Goal: Communication & Community: Answer question/provide support

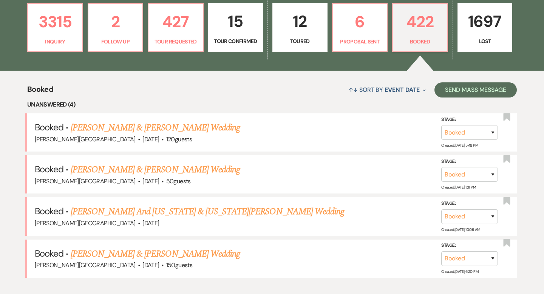
scroll to position [211, 0]
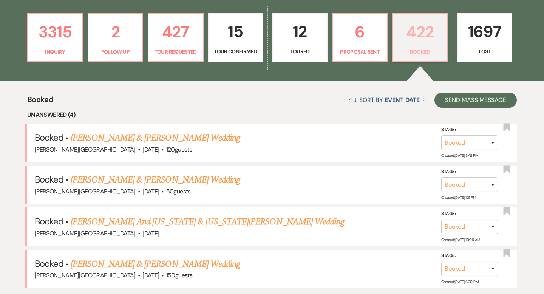
click at [414, 32] on p "422" at bounding box center [419, 31] width 45 height 25
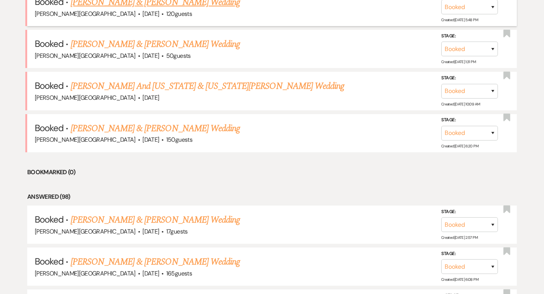
scroll to position [458, 0]
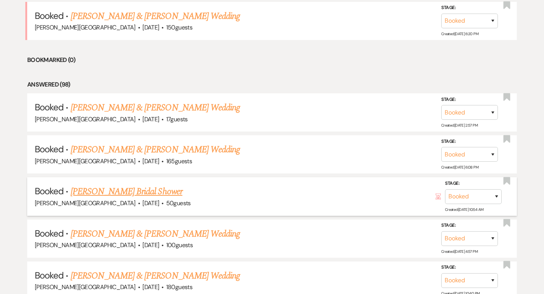
click at [145, 190] on link "[PERSON_NAME] Bridal Shower" at bounding box center [127, 192] width 112 height 14
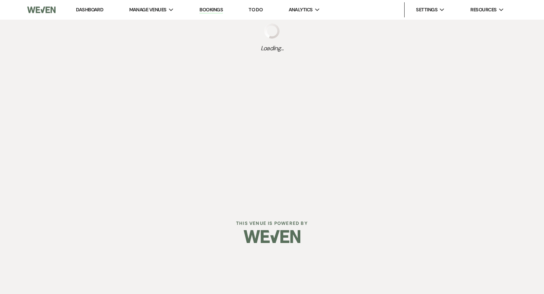
select select "5"
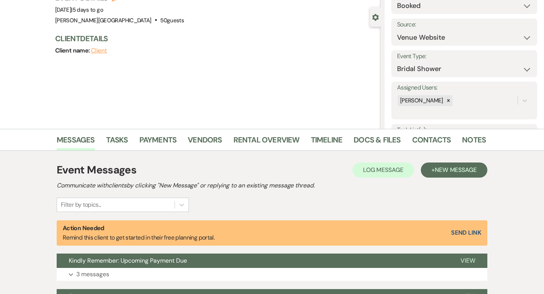
scroll to position [150, 0]
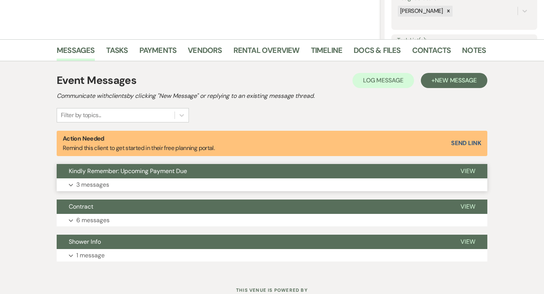
click at [244, 168] on button "Kindly Remember: Upcoming Payment Due" at bounding box center [252, 171] width 391 height 14
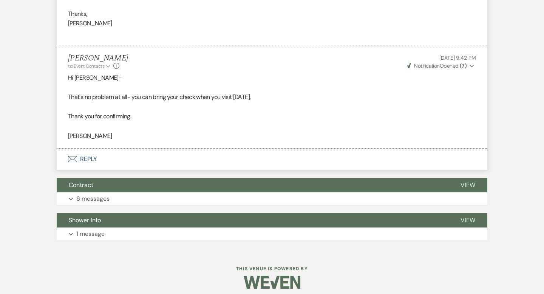
scroll to position [612, 0]
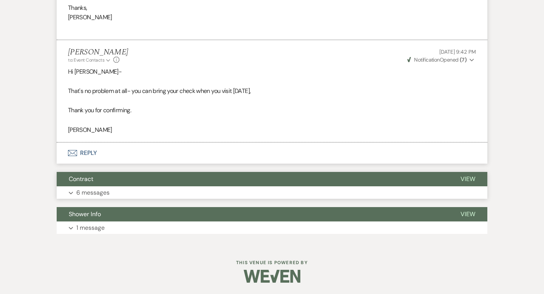
click at [285, 183] on button "Contract" at bounding box center [252, 179] width 391 height 14
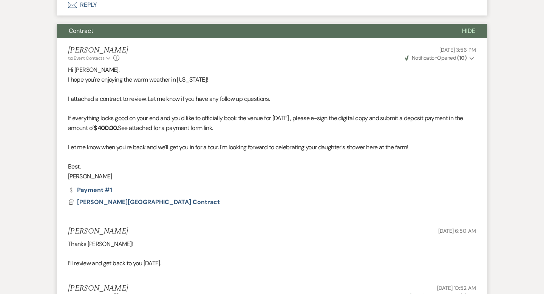
scroll to position [769, 0]
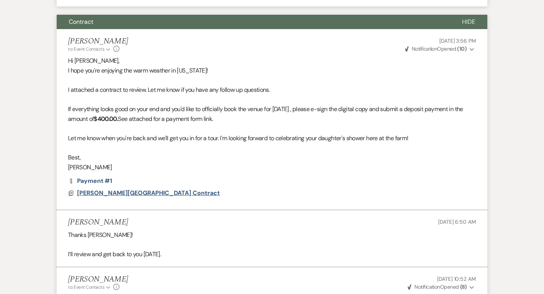
click at [158, 194] on span "[PERSON_NAME][GEOGRAPHIC_DATA] Contract" at bounding box center [148, 193] width 143 height 8
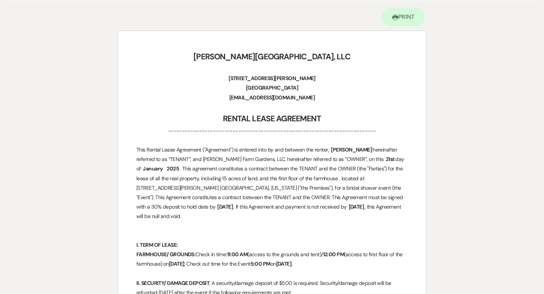
scroll to position [0, 0]
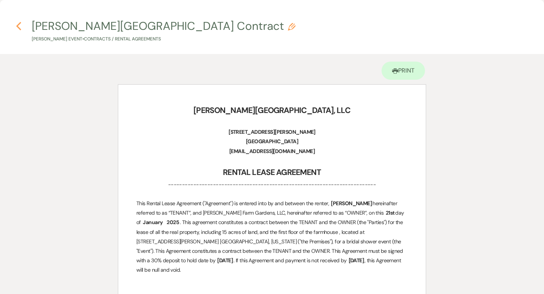
click at [18, 24] on use "button" at bounding box center [18, 26] width 5 height 8
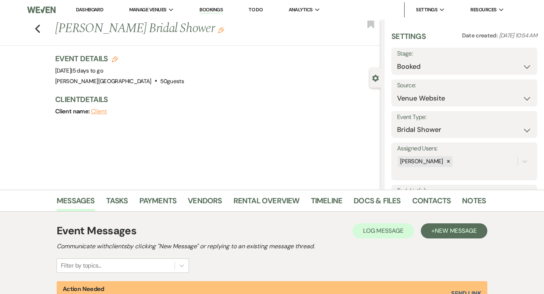
click at [96, 10] on link "Dashboard" at bounding box center [89, 9] width 27 height 6
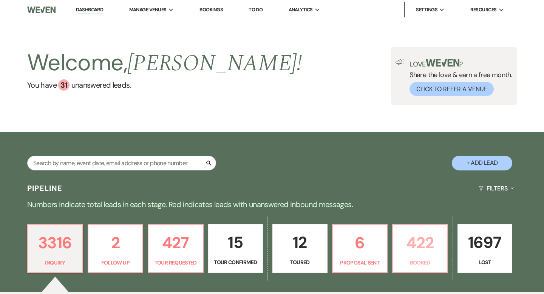
click at [423, 242] on p "422" at bounding box center [419, 242] width 45 height 25
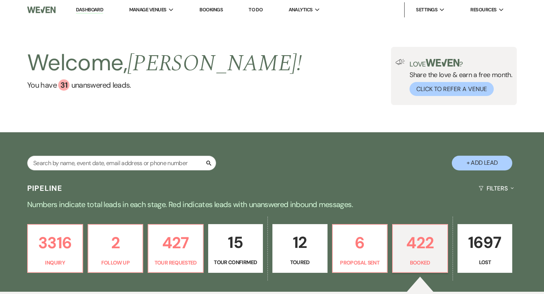
scroll to position [89, 0]
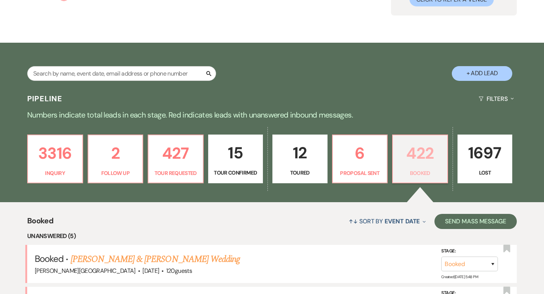
click at [419, 150] on p "422" at bounding box center [419, 152] width 45 height 25
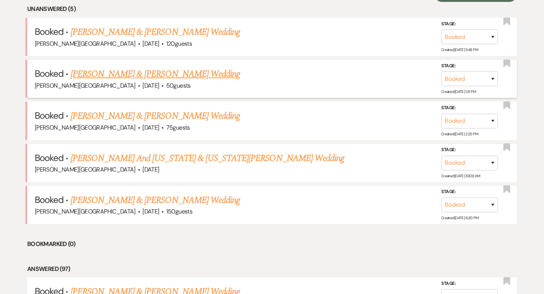
scroll to position [429, 0]
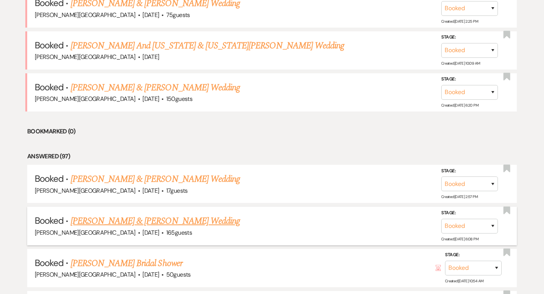
click at [155, 217] on link "[PERSON_NAME] & [PERSON_NAME] Wedding" at bounding box center [155, 221] width 169 height 14
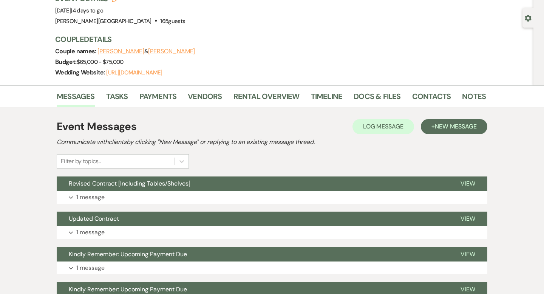
scroll to position [78, 0]
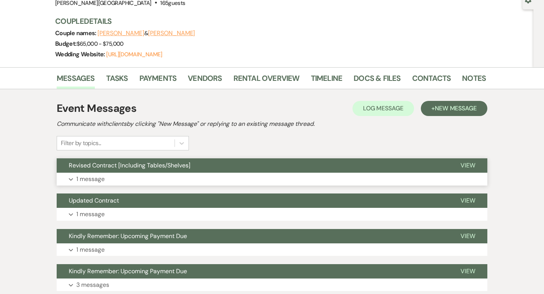
click at [265, 163] on button "Revised Contract [Including Tables/Shelves]" at bounding box center [252, 165] width 391 height 14
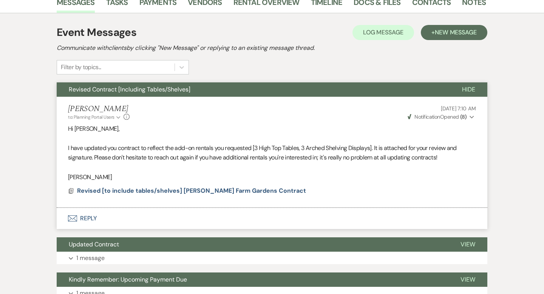
scroll to position [165, 0]
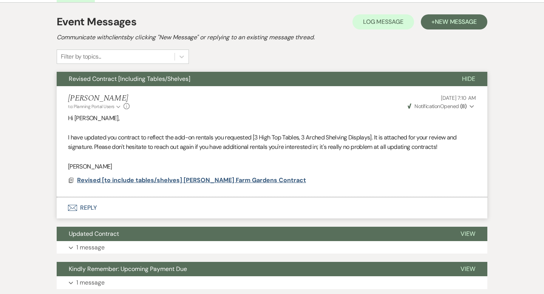
click at [128, 178] on span "Revised [to include tables/shelves] [PERSON_NAME] Farm Gardens Contract" at bounding box center [191, 180] width 229 height 8
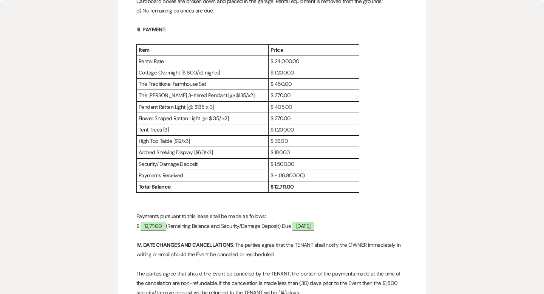
scroll to position [0, 0]
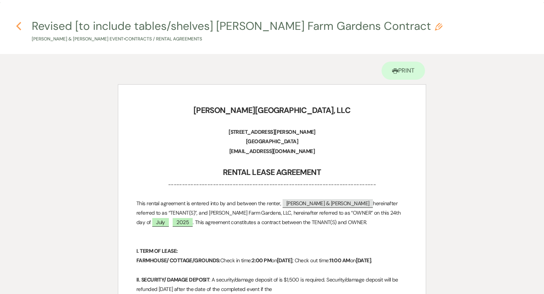
click at [19, 27] on icon "Previous" at bounding box center [19, 26] width 6 height 9
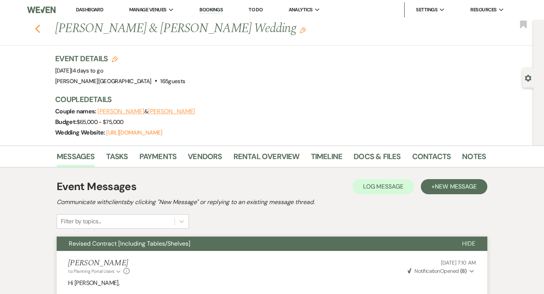
click at [35, 32] on icon "Previous" at bounding box center [38, 28] width 6 height 9
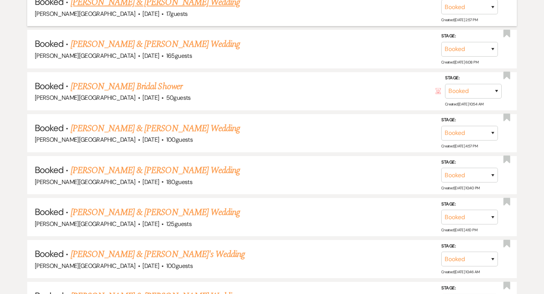
scroll to position [607, 0]
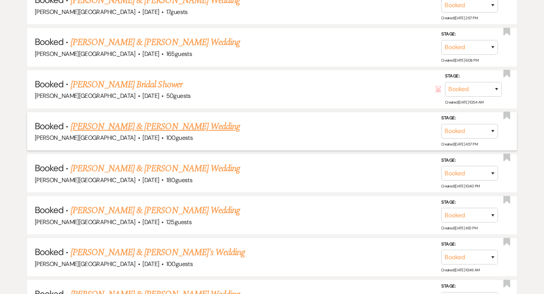
click at [179, 122] on link "[PERSON_NAME] & [PERSON_NAME] Wedding" at bounding box center [155, 127] width 169 height 14
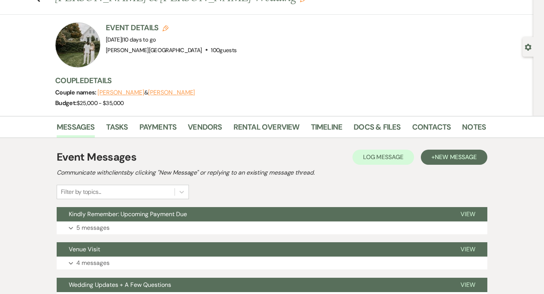
scroll to position [31, 0]
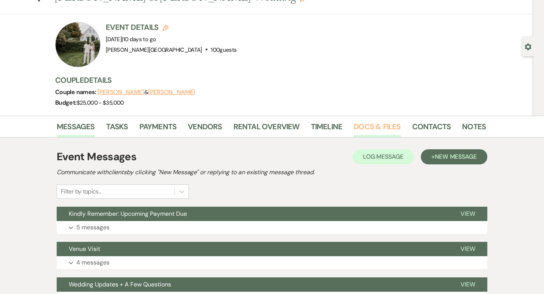
click at [371, 128] on link "Docs & Files" at bounding box center [376, 128] width 47 height 17
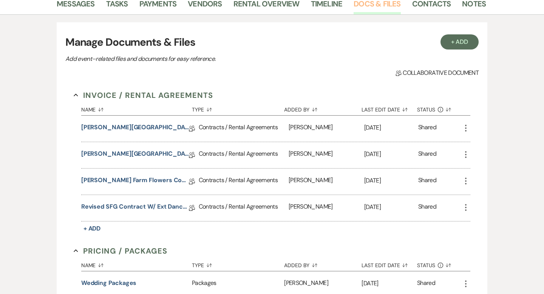
scroll to position [167, 0]
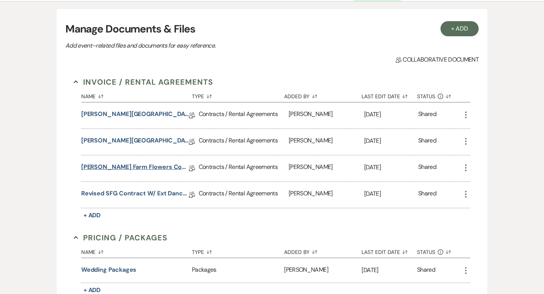
click at [148, 165] on link "[PERSON_NAME] Farm Flowers Contract" at bounding box center [135, 168] width 108 height 12
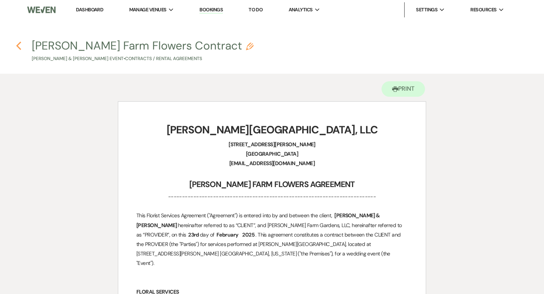
click at [18, 43] on icon "Previous" at bounding box center [19, 45] width 6 height 9
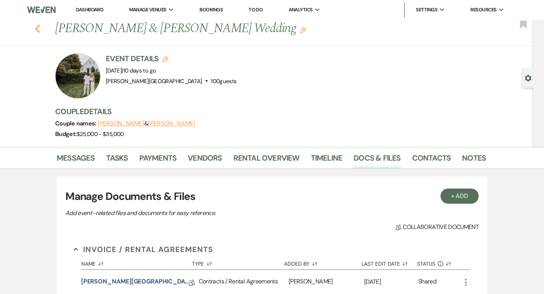
click at [38, 28] on icon "Previous" at bounding box center [38, 28] width 6 height 9
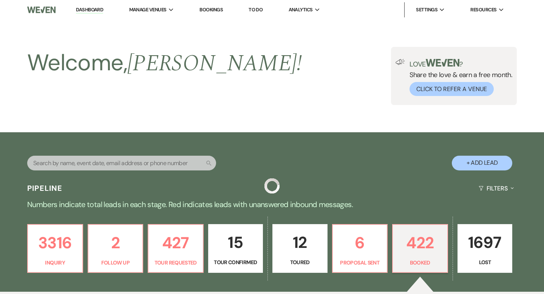
scroll to position [607, 0]
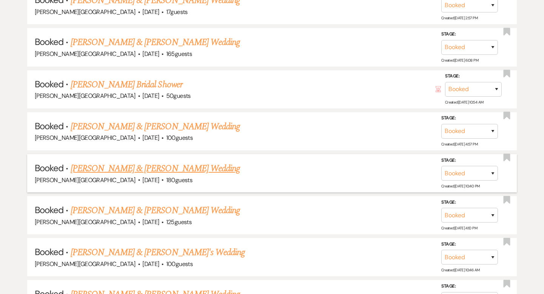
click at [191, 163] on link "[PERSON_NAME] & [PERSON_NAME] Wedding" at bounding box center [155, 169] width 169 height 14
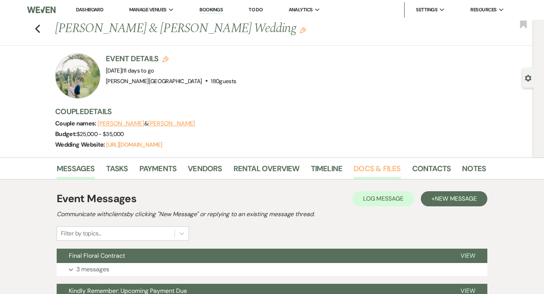
click at [366, 168] on link "Docs & Files" at bounding box center [376, 170] width 47 height 17
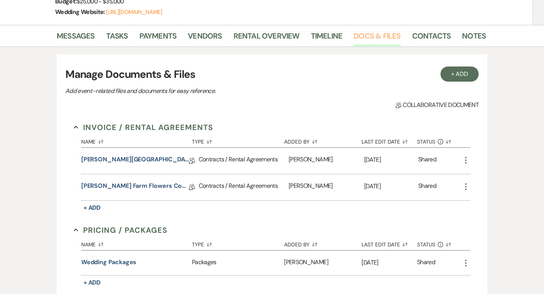
scroll to position [180, 0]
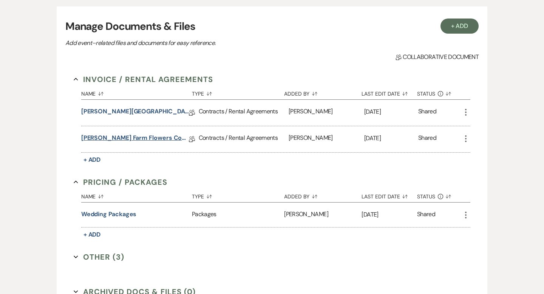
click at [149, 138] on link "[PERSON_NAME] Farm Flowers Contract" at bounding box center [135, 139] width 108 height 12
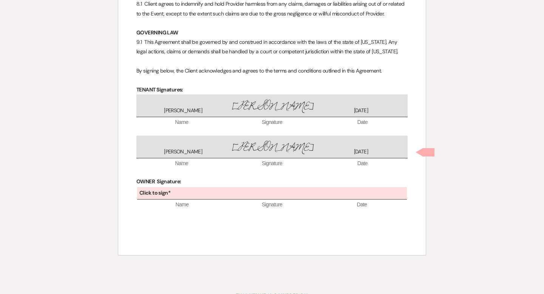
scroll to position [1209, 0]
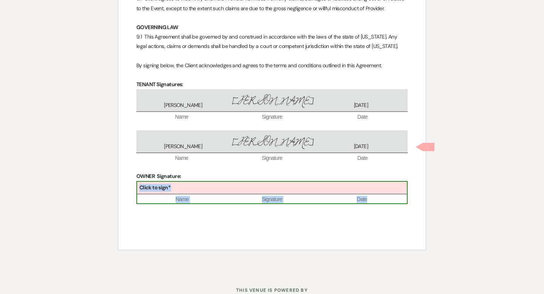
click at [272, 182] on div "Click to sign*" at bounding box center [272, 188] width 270 height 12
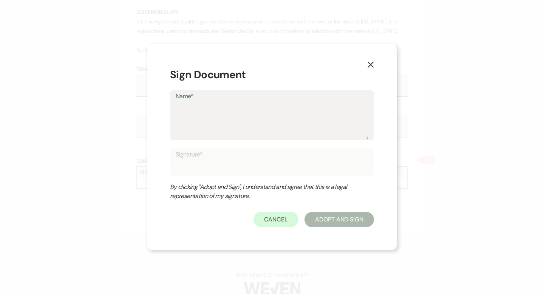
scroll to position [1228, 0]
click at [369, 65] on icon "X" at bounding box center [370, 63] width 7 height 7
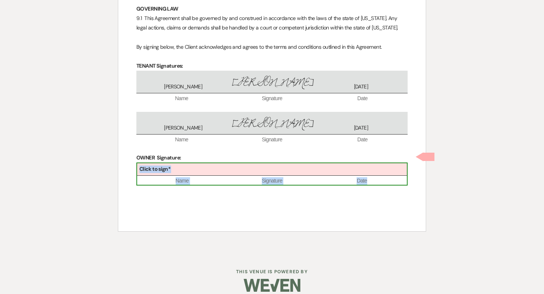
click at [233, 163] on div "Click to sign*" at bounding box center [272, 169] width 270 height 12
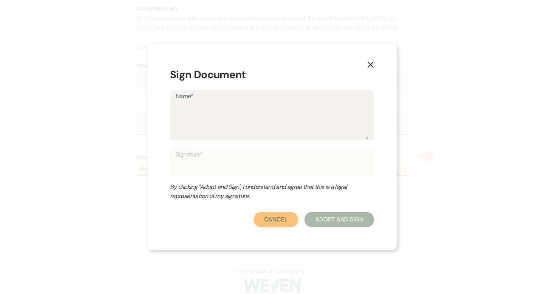
click at [270, 221] on button "Cancel" at bounding box center [275, 219] width 45 height 15
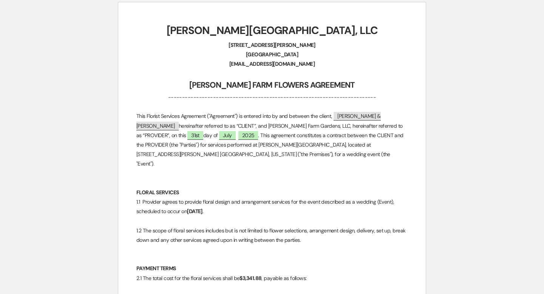
scroll to position [0, 0]
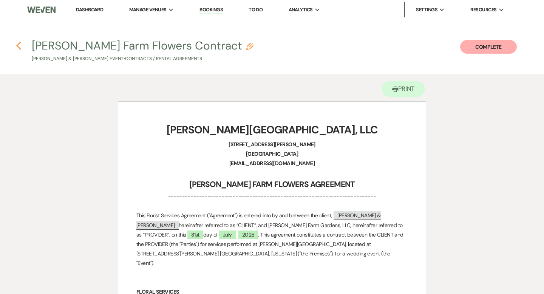
click at [18, 45] on icon "Previous" at bounding box center [19, 45] width 6 height 9
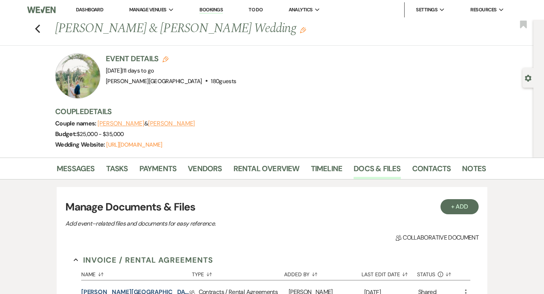
click at [92, 10] on link "Dashboard" at bounding box center [89, 9] width 27 height 6
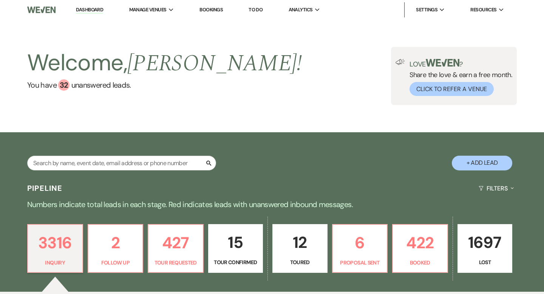
scroll to position [97, 0]
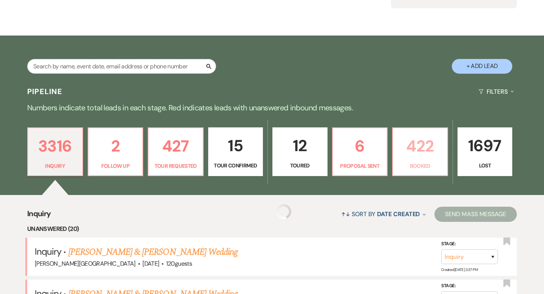
click at [413, 142] on p "422" at bounding box center [419, 145] width 45 height 25
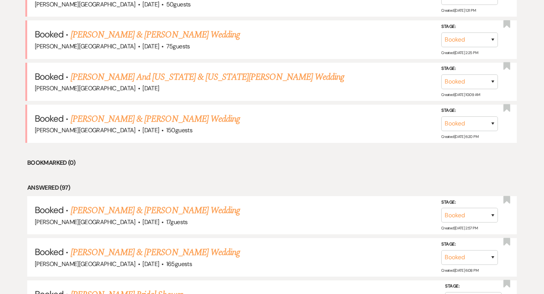
scroll to position [448, 0]
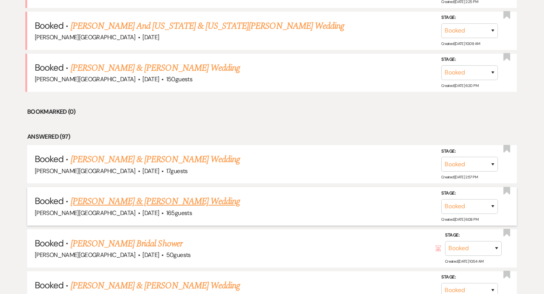
click at [150, 199] on link "[PERSON_NAME] & [PERSON_NAME] Wedding" at bounding box center [155, 201] width 169 height 14
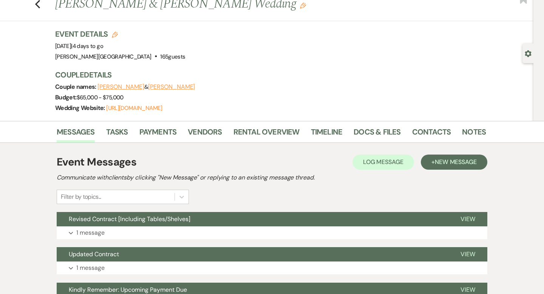
scroll to position [26, 0]
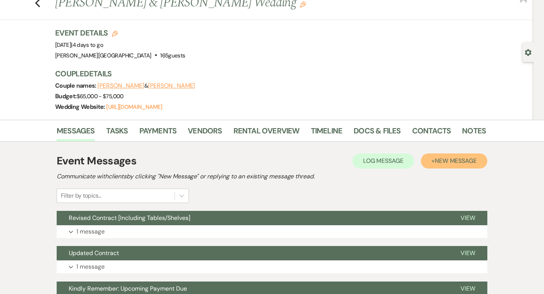
click at [453, 161] on span "New Message" at bounding box center [455, 161] width 42 height 8
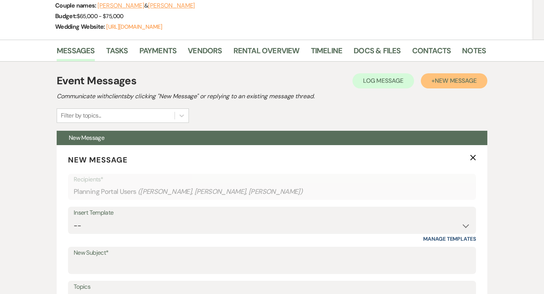
scroll to position [246, 0]
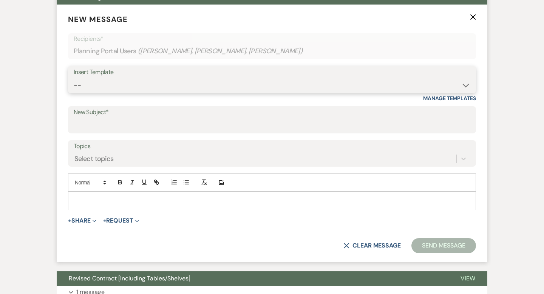
click at [103, 80] on select "-- Weven Planning Portal Introduction (Booked Events) Wedding Packages Booking …" at bounding box center [272, 85] width 396 height 15
select select "1868"
type input "Check in info"
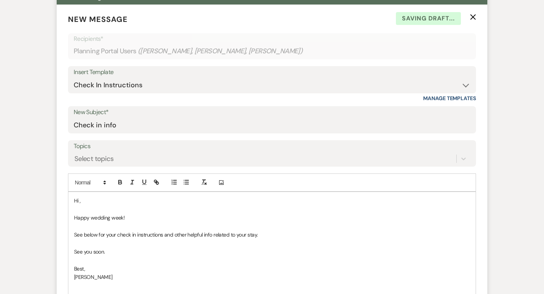
click at [109, 200] on p "Hi ," at bounding box center [272, 200] width 396 height 8
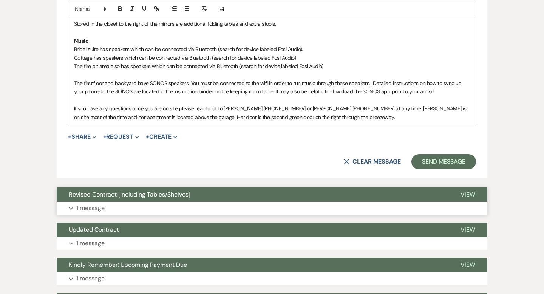
scroll to position [995, 0]
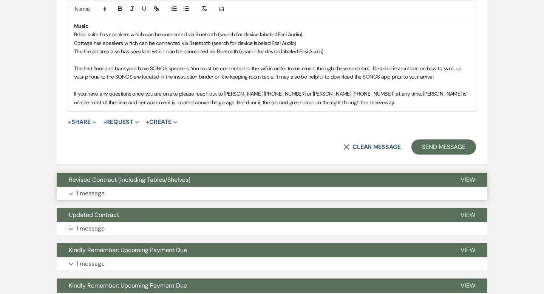
click at [214, 187] on button "Revised Contract [Including Tables/Shelves]" at bounding box center [252, 180] width 391 height 14
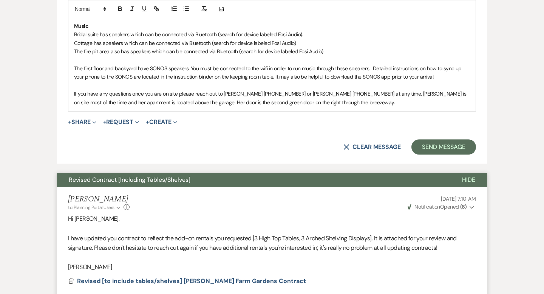
scroll to position [1263, 0]
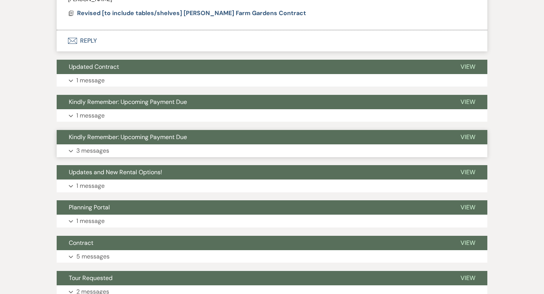
click at [202, 154] on button "Expand 3 messages" at bounding box center [272, 150] width 430 height 13
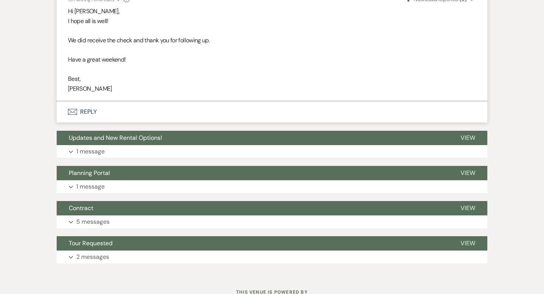
scroll to position [1779, 0]
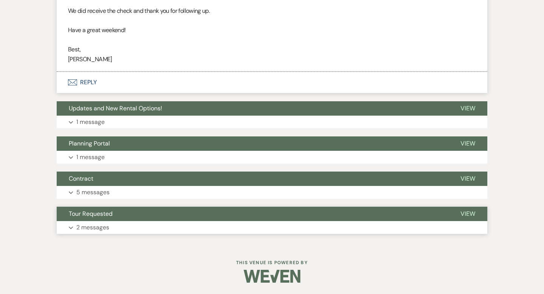
click at [200, 217] on button "Tour Requested" at bounding box center [252, 213] width 391 height 14
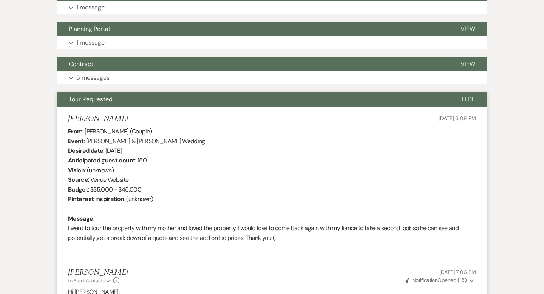
scroll to position [1804, 0]
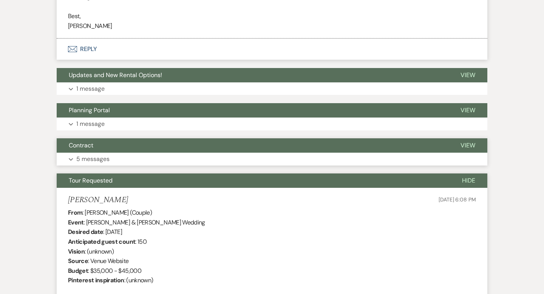
click at [224, 153] on button "Contract" at bounding box center [252, 145] width 391 height 14
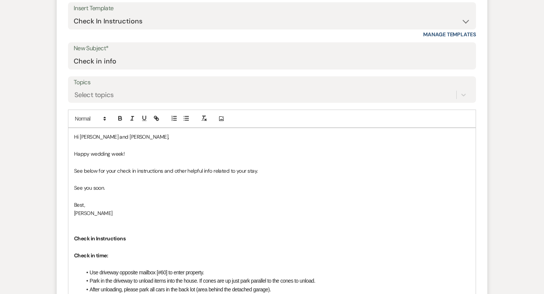
scroll to position [337, 0]
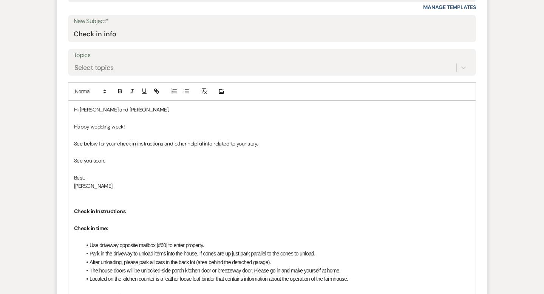
click at [129, 158] on p "See you soon." at bounding box center [272, 160] width 396 height 8
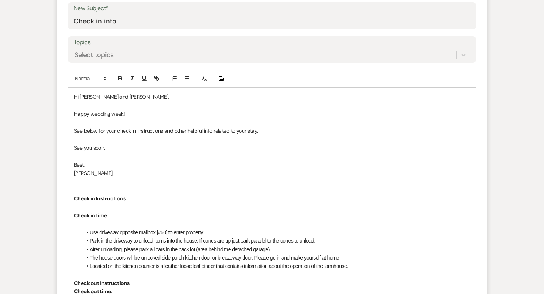
click at [74, 212] on strong "Check in time:" at bounding box center [91, 215] width 34 height 7
drag, startPoint x: 126, startPoint y: 200, endPoint x: 67, endPoint y: 195, distance: 59.5
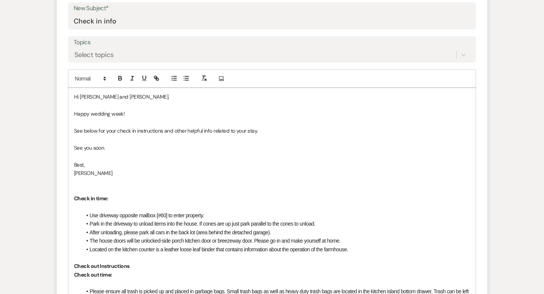
click at [155, 199] on p "(Farmhouse) Check in time:" at bounding box center [272, 198] width 396 height 8
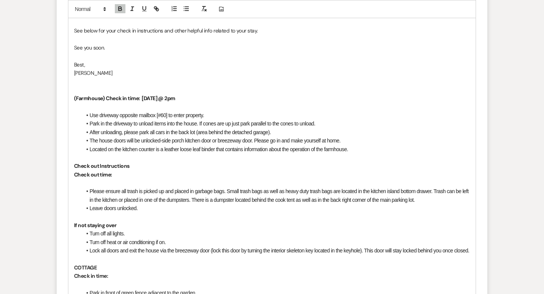
scroll to position [482, 0]
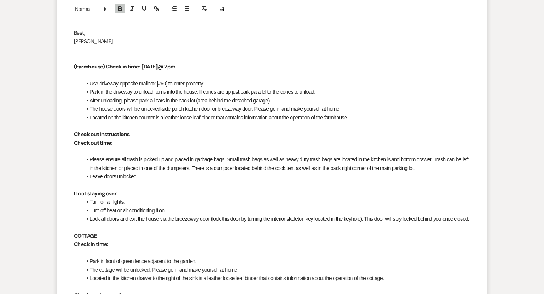
click at [127, 140] on p "Check out time:" at bounding box center [272, 143] width 396 height 8
click at [183, 65] on p "(Farmhouse) Check in time: [DATE] @ 2pm" at bounding box center [272, 66] width 396 height 8
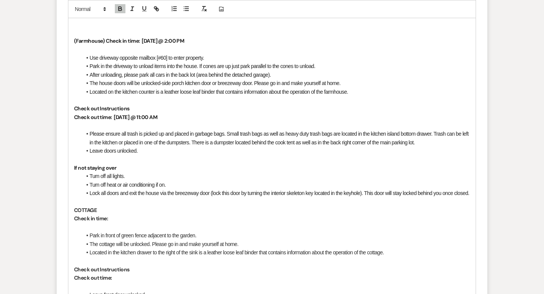
scroll to position [522, 0]
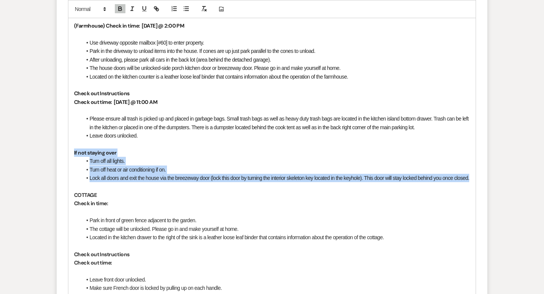
drag, startPoint x: 115, startPoint y: 187, endPoint x: 70, endPoint y: 154, distance: 55.1
click at [70, 154] on div "Hi [PERSON_NAME] and [PERSON_NAME], Happy wedding week! See below for your chec…" at bounding box center [271, 241] width 407 height 652
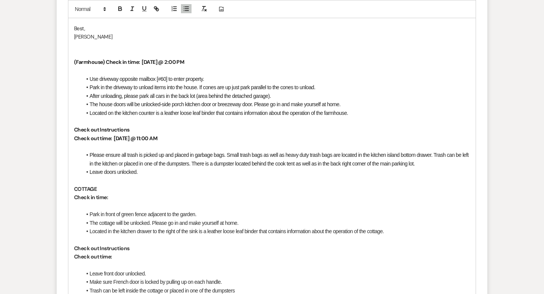
scroll to position [485, 0]
drag, startPoint x: 105, startPoint y: 61, endPoint x: 68, endPoint y: 61, distance: 37.0
click at [68, 61] on div "Hi [PERSON_NAME] and [PERSON_NAME], Happy wedding week! See below for your chec…" at bounding box center [271, 256] width 407 height 609
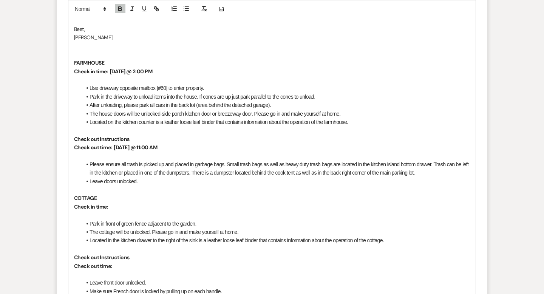
click at [119, 205] on p "Check in time:" at bounding box center [272, 206] width 396 height 8
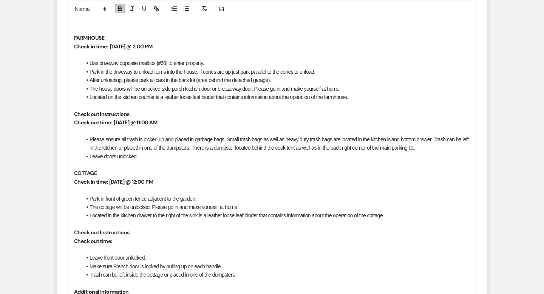
scroll to position [540, 0]
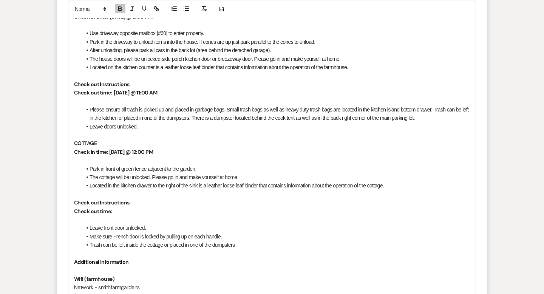
click at [128, 208] on p "Check out time:" at bounding box center [272, 211] width 396 height 8
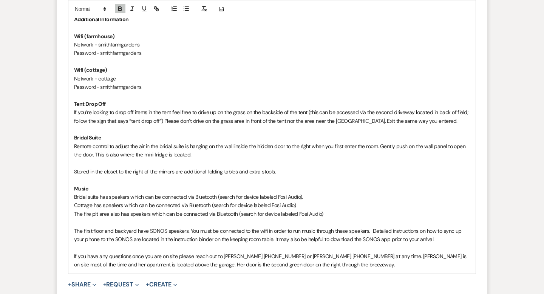
scroll to position [783, 0]
click at [98, 194] on span "Bridal suite has speakers which can be connected via Bluetooth (search for devi…" at bounding box center [188, 196] width 229 height 7
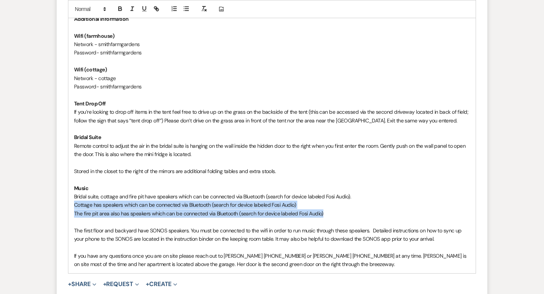
drag, startPoint x: 330, startPoint y: 215, endPoint x: 74, endPoint y: 205, distance: 256.5
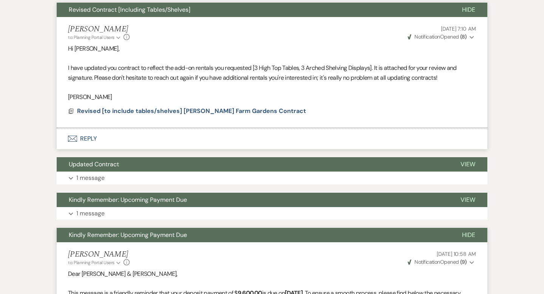
scroll to position [1098, 0]
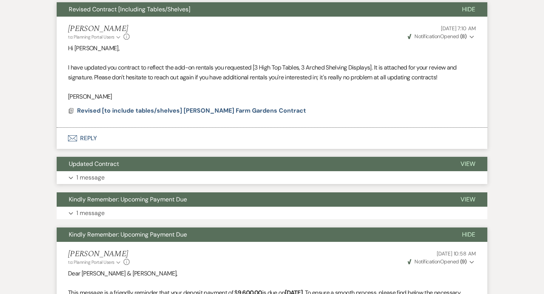
click at [202, 161] on button "Updated Contract" at bounding box center [252, 164] width 391 height 14
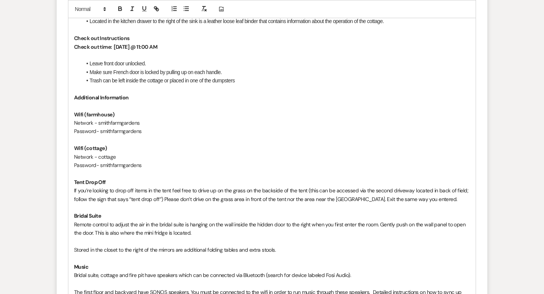
scroll to position [886, 0]
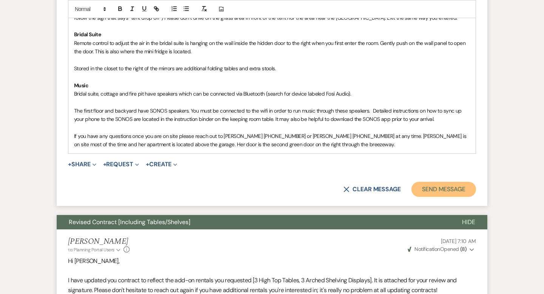
click at [436, 191] on button "Send Message" at bounding box center [443, 189] width 65 height 15
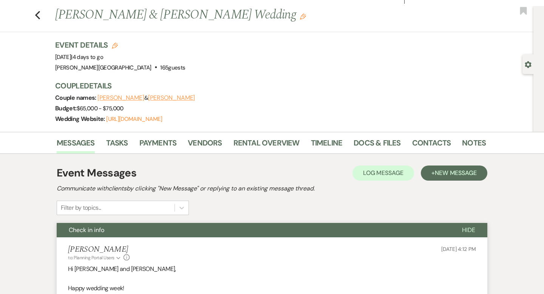
scroll to position [0, 0]
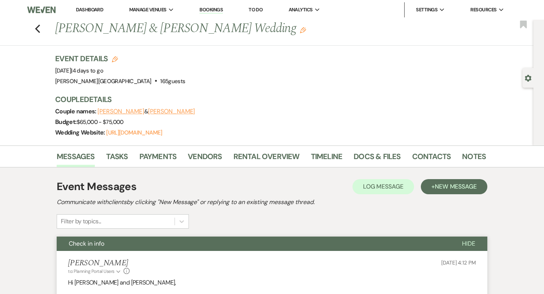
click at [87, 6] on link "Dashboard" at bounding box center [89, 9] width 27 height 6
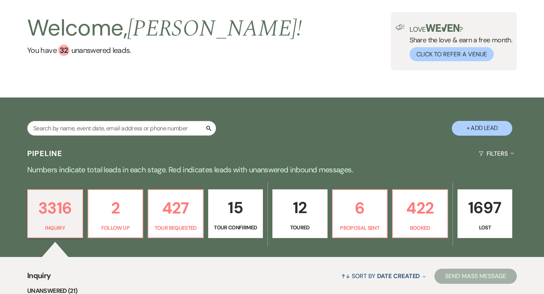
scroll to position [65, 0]
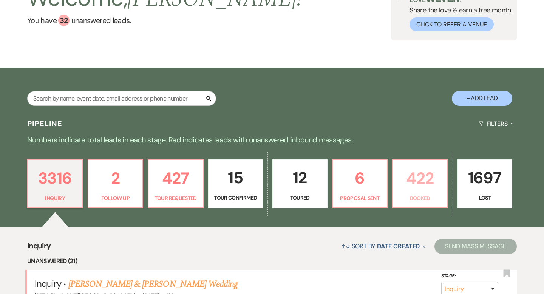
click at [424, 179] on p "422" at bounding box center [419, 177] width 45 height 25
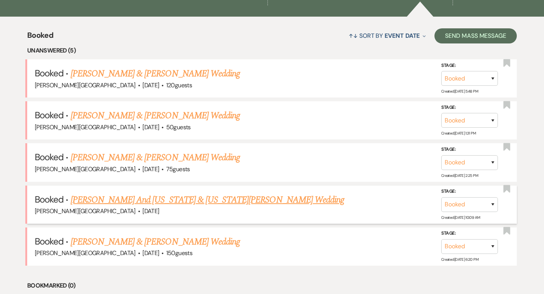
scroll to position [271, 0]
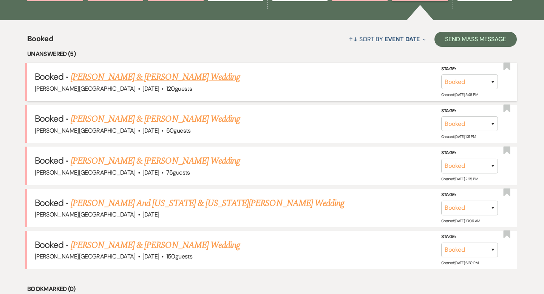
click at [161, 79] on link "[PERSON_NAME] & [PERSON_NAME] Wedding" at bounding box center [155, 77] width 169 height 14
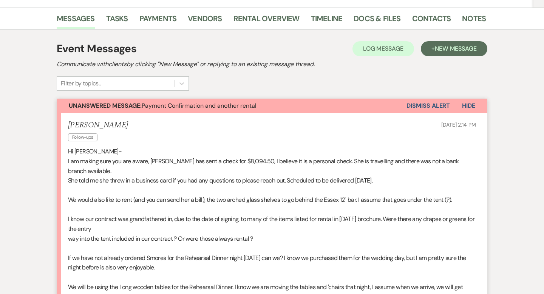
scroll to position [67, 0]
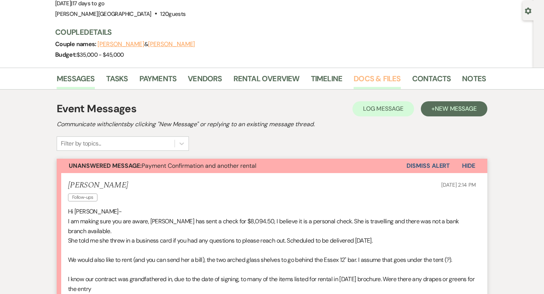
click at [374, 77] on link "Docs & Files" at bounding box center [376, 80] width 47 height 17
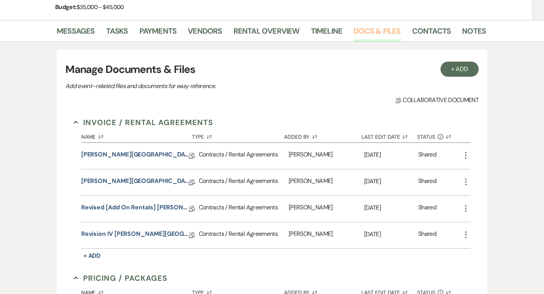
scroll to position [174, 0]
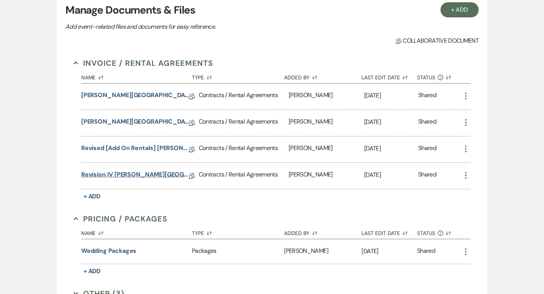
click at [160, 174] on link "Revision IV [PERSON_NAME][GEOGRAPHIC_DATA] Contract" at bounding box center [135, 176] width 108 height 12
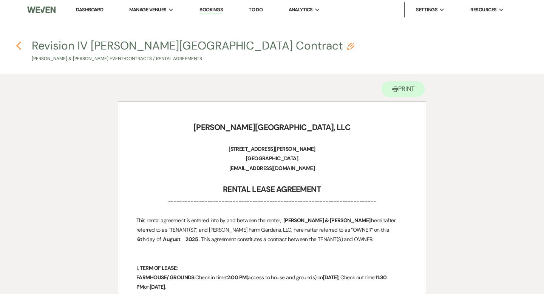
click at [20, 49] on use "button" at bounding box center [18, 46] width 5 height 8
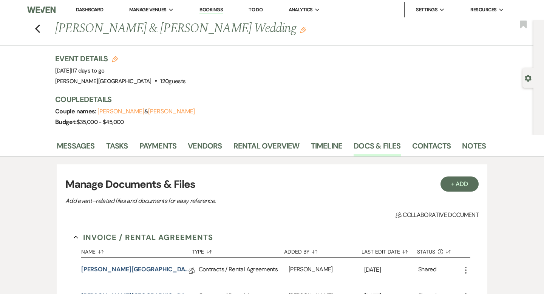
click at [99, 10] on link "Dashboard" at bounding box center [89, 9] width 27 height 6
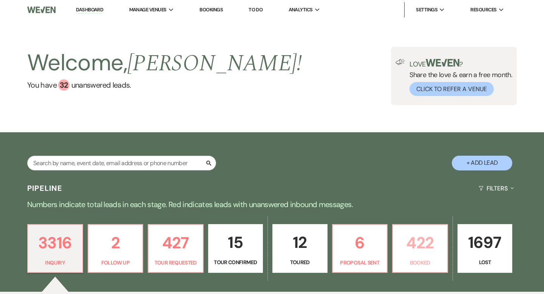
click at [424, 240] on p "422" at bounding box center [419, 242] width 45 height 25
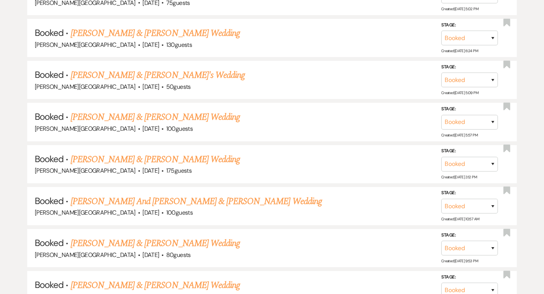
scroll to position [9507, 0]
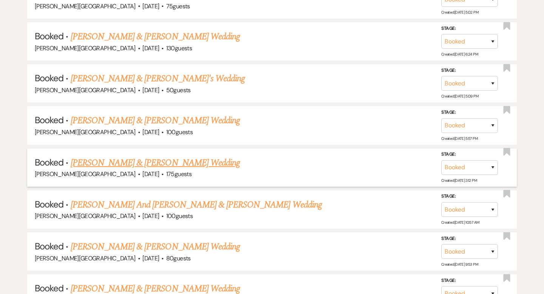
click at [170, 156] on link "[PERSON_NAME] & [PERSON_NAME] Wedding" at bounding box center [155, 163] width 169 height 14
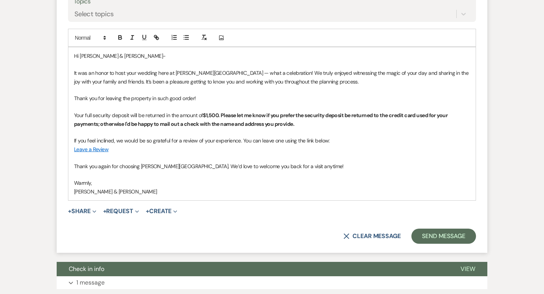
scroll to position [402, 0]
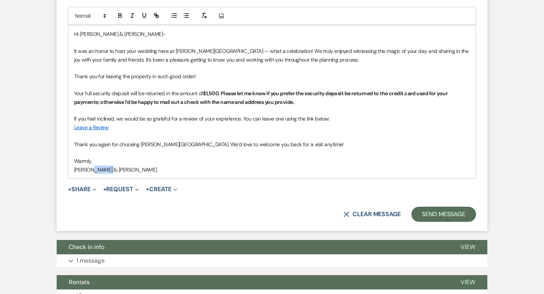
drag, startPoint x: 124, startPoint y: 169, endPoint x: 88, endPoint y: 169, distance: 36.6
click at [88, 169] on p "[PERSON_NAME] & [PERSON_NAME]" at bounding box center [272, 169] width 396 height 8
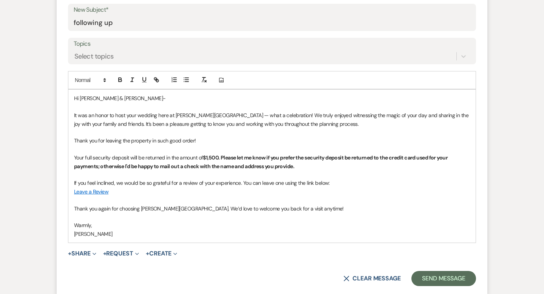
scroll to position [357, 0]
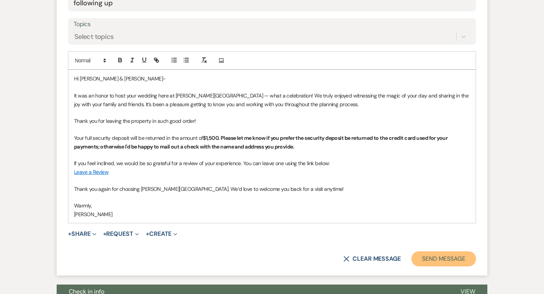
click at [429, 260] on button "Send Message" at bounding box center [443, 258] width 65 height 15
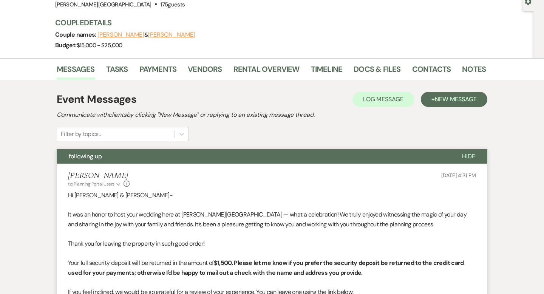
scroll to position [0, 0]
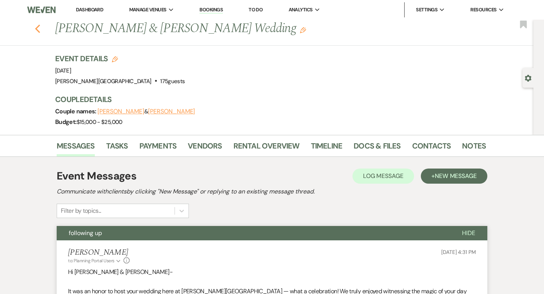
click at [39, 24] on icon "Previous" at bounding box center [38, 28] width 6 height 9
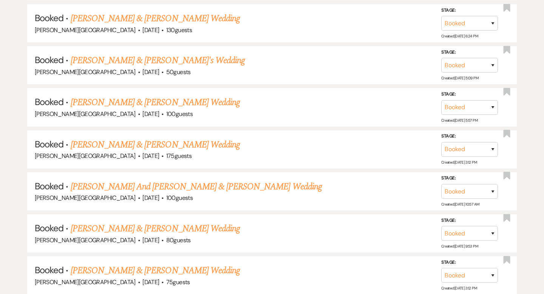
scroll to position [9522, 0]
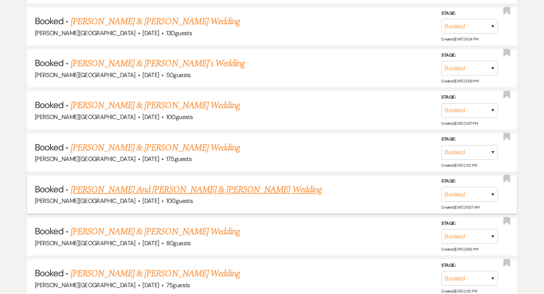
click at [186, 183] on link "[PERSON_NAME] And [PERSON_NAME] & [PERSON_NAME] Wedding" at bounding box center [196, 190] width 251 height 14
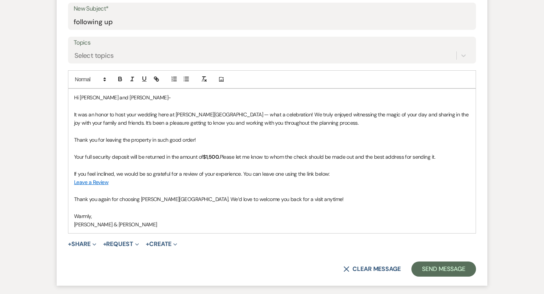
scroll to position [396, 0]
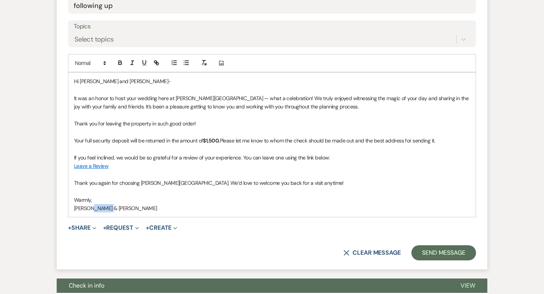
drag, startPoint x: 114, startPoint y: 190, endPoint x: 89, endPoint y: 190, distance: 24.5
click at [89, 204] on p "[PERSON_NAME] & [PERSON_NAME]" at bounding box center [272, 208] width 396 height 8
click at [442, 245] on button "Send Message" at bounding box center [443, 252] width 65 height 15
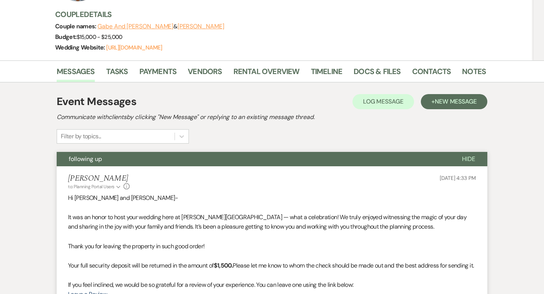
scroll to position [0, 0]
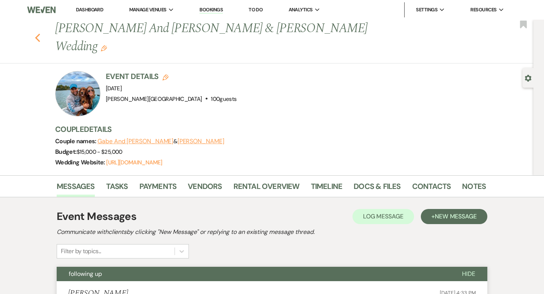
click at [35, 33] on icon "Previous" at bounding box center [38, 37] width 6 height 9
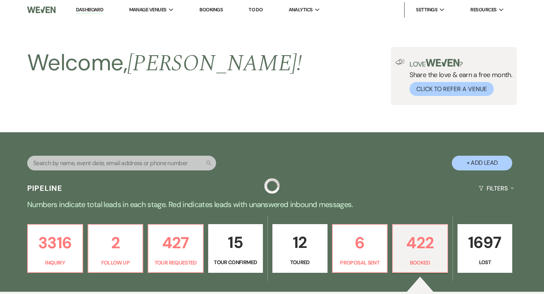
scroll to position [9522, 0]
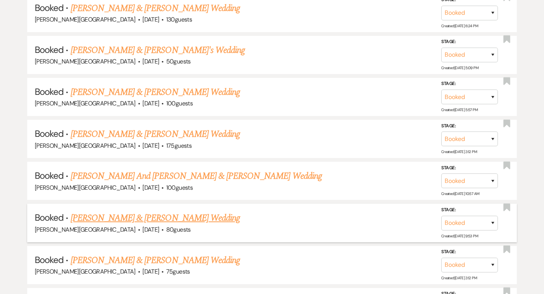
click at [158, 211] on link "[PERSON_NAME] & [PERSON_NAME] Wedding" at bounding box center [155, 218] width 169 height 14
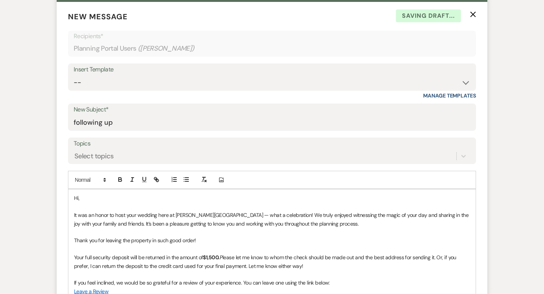
scroll to position [340, 0]
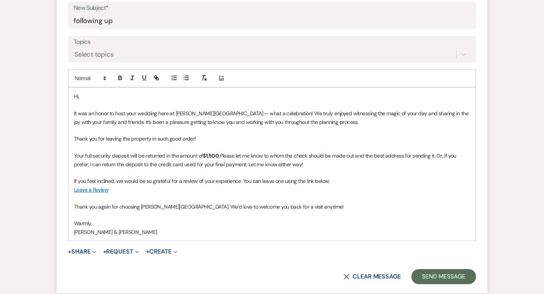
click at [109, 97] on p "Hi," at bounding box center [272, 96] width 396 height 8
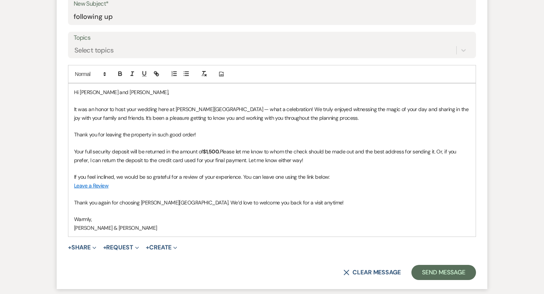
scroll to position [339, 0]
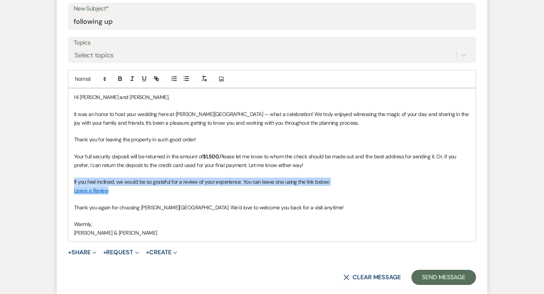
drag, startPoint x: 112, startPoint y: 193, endPoint x: 69, endPoint y: 180, distance: 45.0
click at [69, 180] on div "Hi [PERSON_NAME] and [PERSON_NAME], It was an honor to host your wedding here a…" at bounding box center [271, 164] width 407 height 153
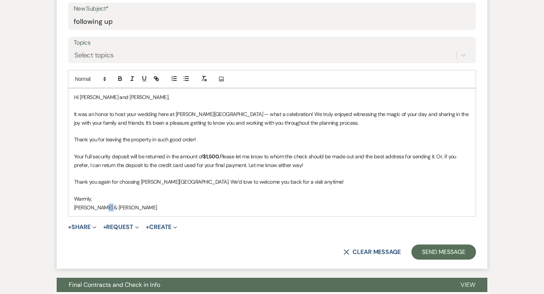
drag, startPoint x: 117, startPoint y: 209, endPoint x: 97, endPoint y: 204, distance: 19.8
click at [97, 204] on p "[PERSON_NAME] & [PERSON_NAME]" at bounding box center [272, 207] width 396 height 8
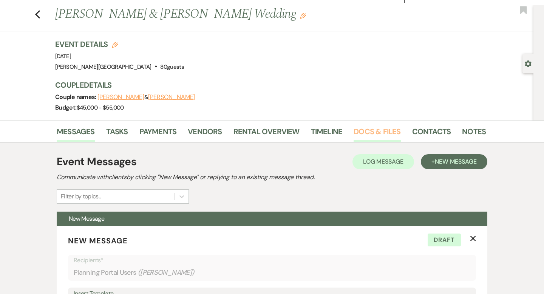
scroll to position [6, 0]
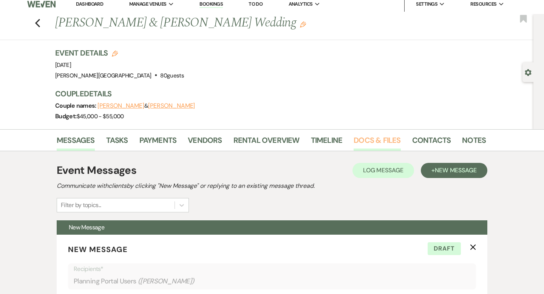
click at [382, 140] on link "Docs & Files" at bounding box center [376, 142] width 47 height 17
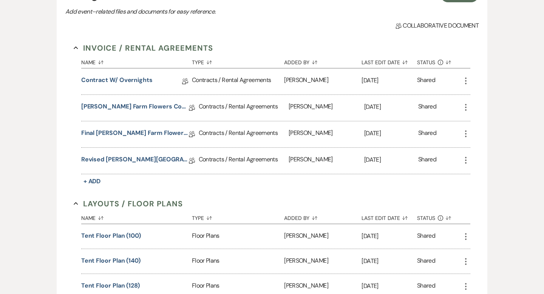
scroll to position [213, 0]
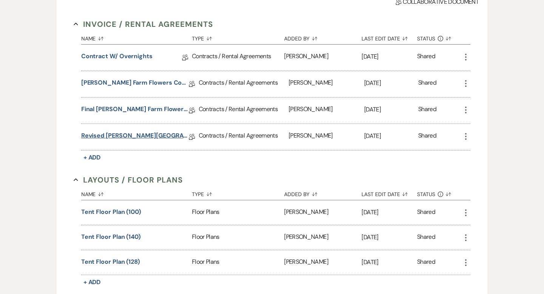
click at [156, 135] on link "Revised [PERSON_NAME][GEOGRAPHIC_DATA] Contract" at bounding box center [135, 137] width 108 height 12
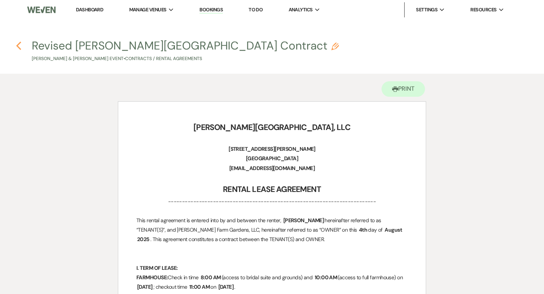
click at [19, 44] on use "button" at bounding box center [18, 46] width 5 height 8
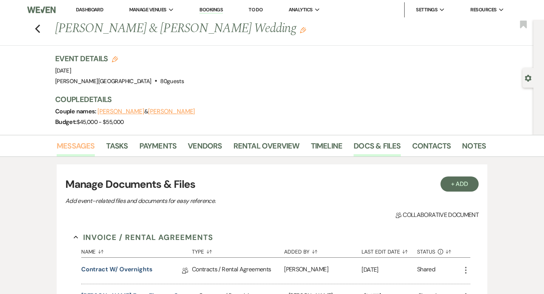
click at [93, 141] on link "Messages" at bounding box center [76, 148] width 38 height 17
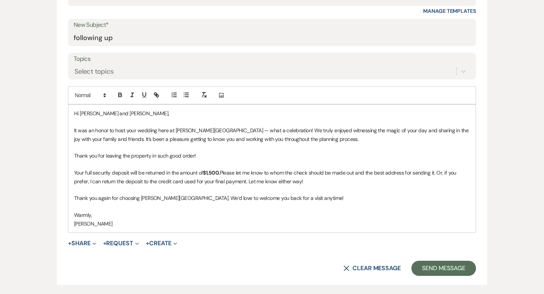
scroll to position [370, 0]
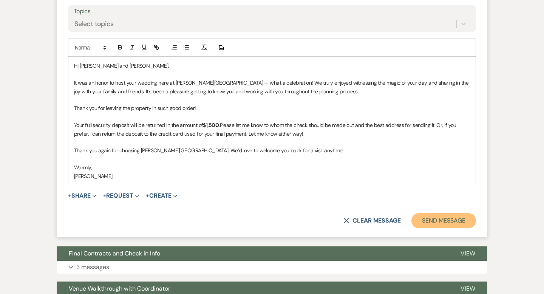
click at [434, 225] on button "Send Message" at bounding box center [443, 220] width 65 height 15
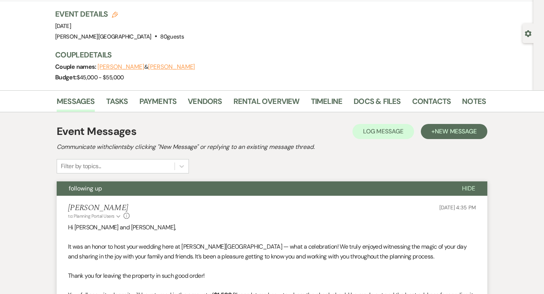
scroll to position [0, 0]
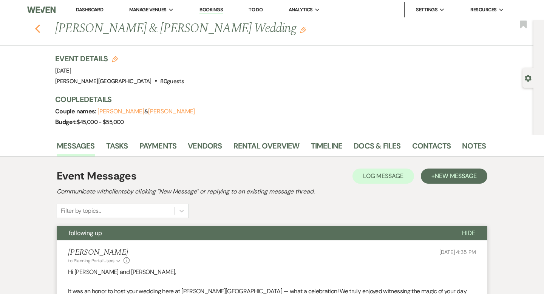
click at [37, 28] on icon "Previous" at bounding box center [38, 28] width 6 height 9
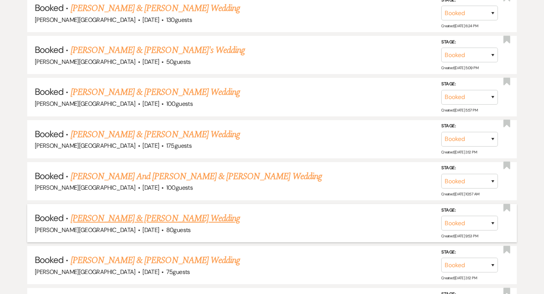
scroll to position [9549, 0]
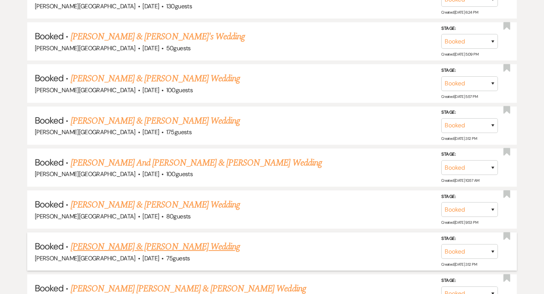
click at [171, 240] on link "[PERSON_NAME] & [PERSON_NAME] Wedding" at bounding box center [155, 247] width 169 height 14
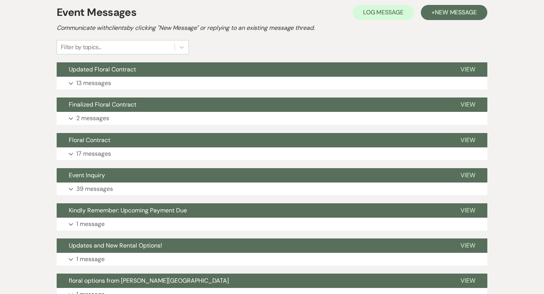
scroll to position [145, 0]
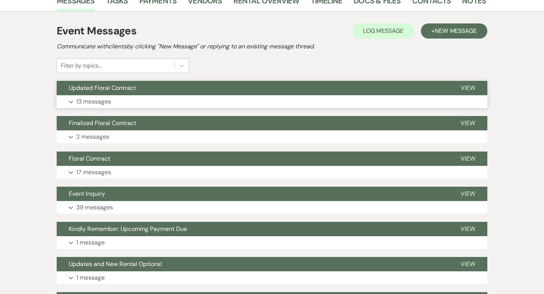
click at [297, 92] on button "Updated Floral Contract" at bounding box center [252, 88] width 391 height 14
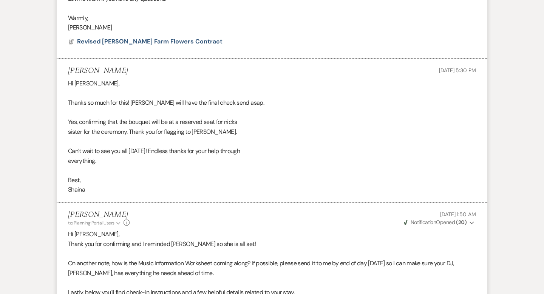
scroll to position [0, 0]
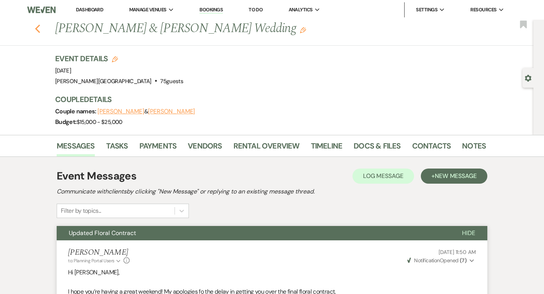
click at [35, 27] on icon "Previous" at bounding box center [38, 28] width 6 height 9
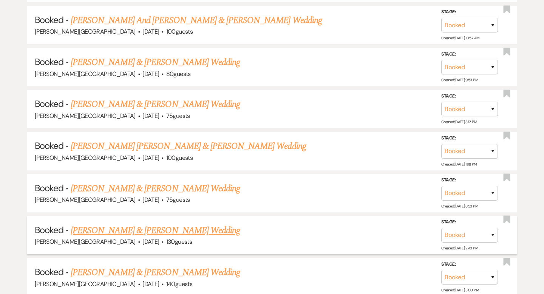
scroll to position [9690, 0]
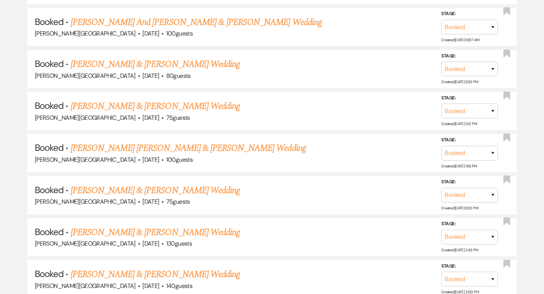
click at [178, 141] on link "[PERSON_NAME] [PERSON_NAME] & [PERSON_NAME] Wedding" at bounding box center [188, 148] width 235 height 14
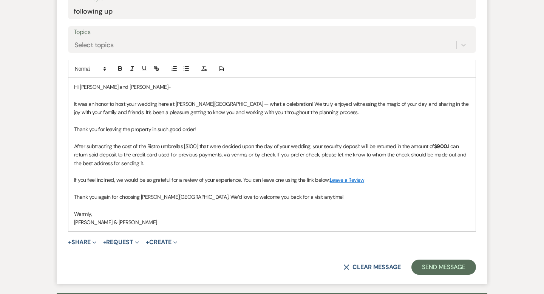
scroll to position [366, 0]
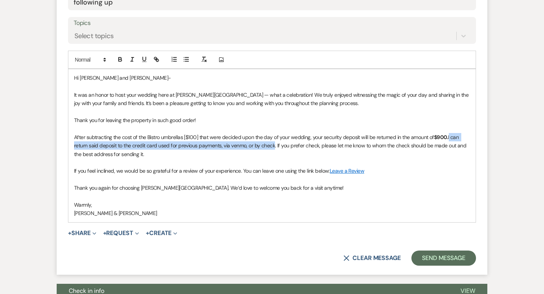
drag, startPoint x: 273, startPoint y: 127, endPoint x: 450, endPoint y: 116, distance: 177.8
click at [450, 133] on p "After subtracting the cost of the Bistro umbrellas [$100] that were decided upo…" at bounding box center [272, 145] width 396 height 25
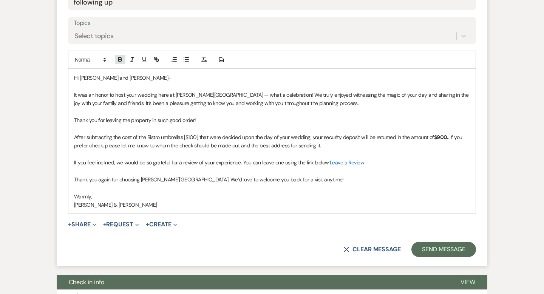
click at [119, 59] on icon "button" at bounding box center [120, 60] width 3 height 2
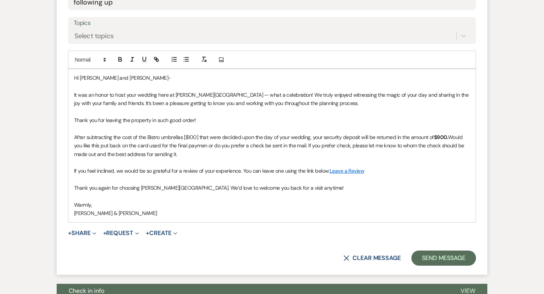
click at [206, 133] on p "After subtracting the cost of the Bistro umbrellas [$100] that were decided upo…" at bounding box center [272, 145] width 396 height 25
click at [307, 133] on p "After subtracting the cost of the Bistro umbrellas [$100] that were decided upo…" at bounding box center [272, 145] width 396 height 25
drag, startPoint x: 110, startPoint y: 196, endPoint x: 91, endPoint y: 194, distance: 19.3
click at [91, 209] on p "[PERSON_NAME] & [PERSON_NAME]" at bounding box center [272, 213] width 396 height 8
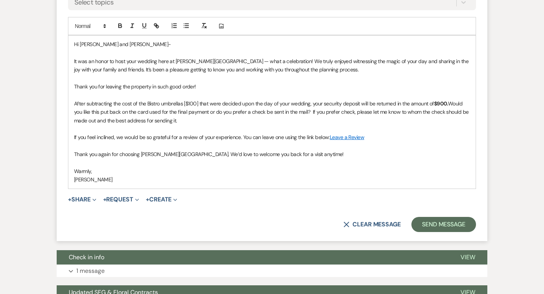
scroll to position [403, 0]
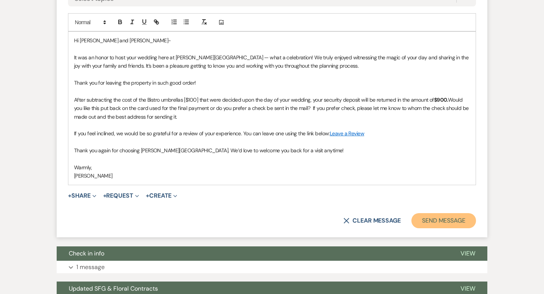
click at [438, 213] on button "Send Message" at bounding box center [443, 220] width 65 height 15
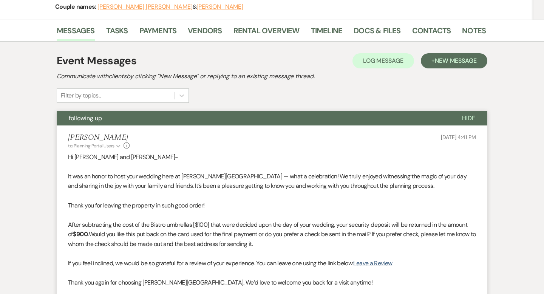
scroll to position [0, 0]
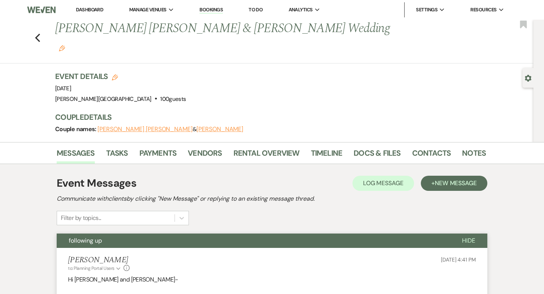
click at [40, 26] on div "Previous [PERSON_NAME] [PERSON_NAME] & [PERSON_NAME] Wedding Edit Bookmark" at bounding box center [264, 42] width 537 height 44
click at [38, 33] on icon "Previous" at bounding box center [38, 37] width 6 height 9
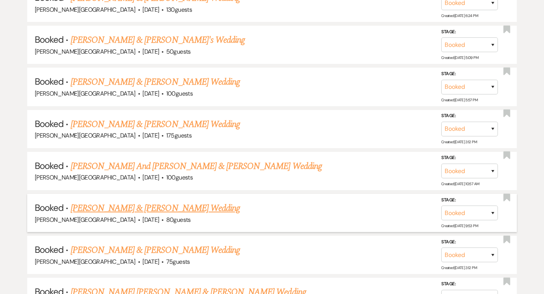
scroll to position [9721, 0]
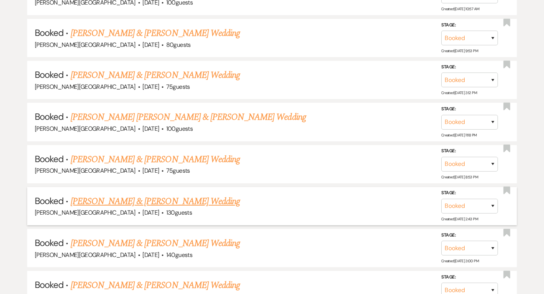
click at [160, 194] on link "[PERSON_NAME] & [PERSON_NAME] Wedding" at bounding box center [155, 201] width 169 height 14
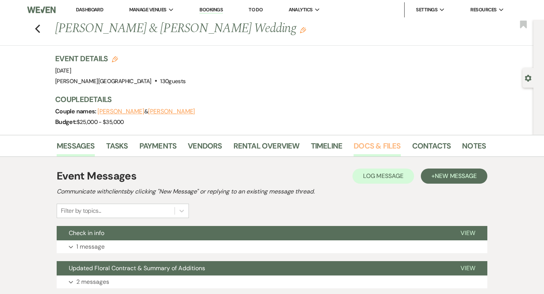
click at [385, 146] on link "Docs & Files" at bounding box center [376, 148] width 47 height 17
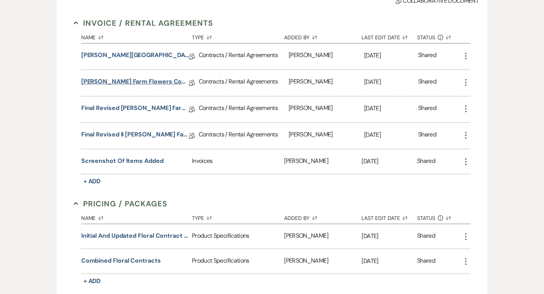
scroll to position [214, 0]
click at [147, 54] on link "[PERSON_NAME][GEOGRAPHIC_DATA] Contract" at bounding box center [135, 57] width 108 height 12
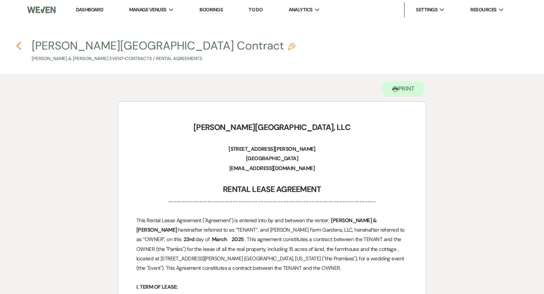
click at [20, 42] on use "button" at bounding box center [18, 46] width 5 height 8
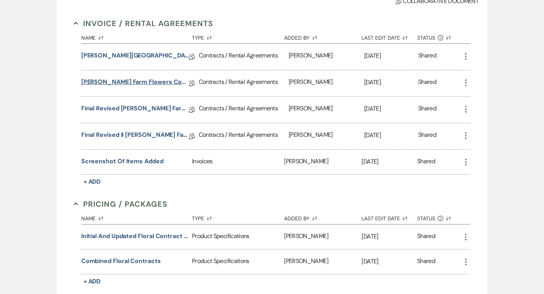
scroll to position [91, 0]
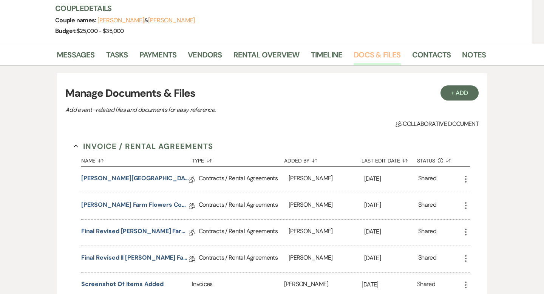
click at [373, 56] on link "Docs & Files" at bounding box center [376, 57] width 47 height 17
click at [155, 52] on link "Payments" at bounding box center [157, 57] width 37 height 17
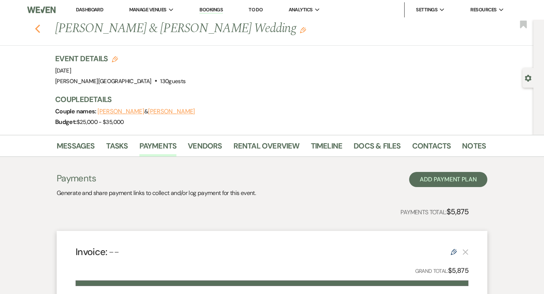
click at [36, 26] on icon "Previous" at bounding box center [38, 28] width 6 height 9
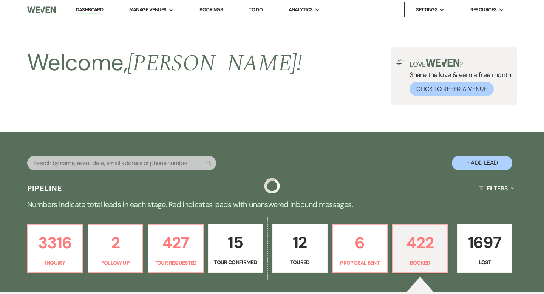
scroll to position [9698, 0]
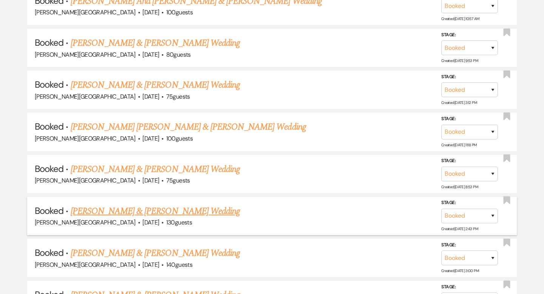
click at [153, 204] on link "[PERSON_NAME] & [PERSON_NAME] Wedding" at bounding box center [155, 211] width 169 height 14
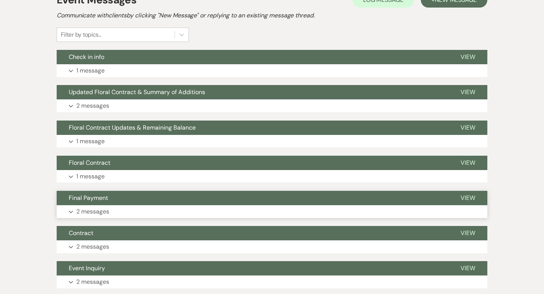
scroll to position [32, 0]
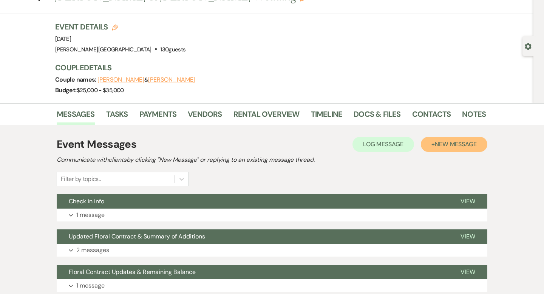
click at [442, 144] on span "New Message" at bounding box center [455, 144] width 42 height 8
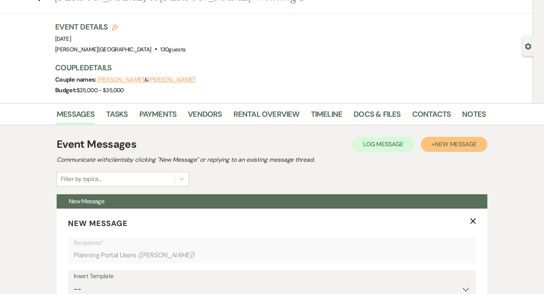
click at [459, 145] on span "New Message" at bounding box center [455, 144] width 42 height 8
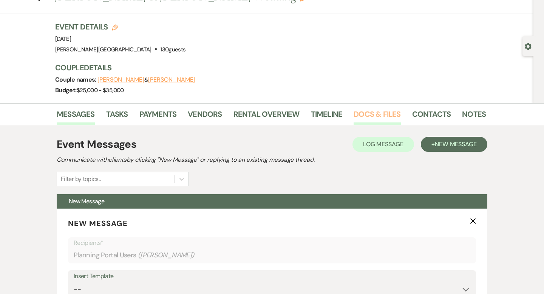
click at [365, 116] on link "Docs & Files" at bounding box center [376, 116] width 47 height 17
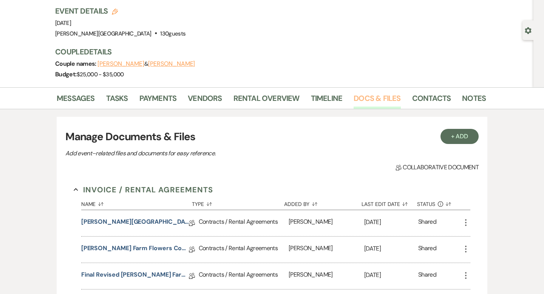
scroll to position [48, 0]
click at [140, 222] on link "[PERSON_NAME][GEOGRAPHIC_DATA] Contract" at bounding box center [135, 223] width 108 height 12
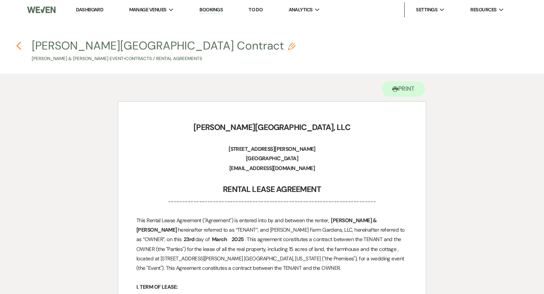
click at [18, 44] on use "button" at bounding box center [18, 46] width 5 height 8
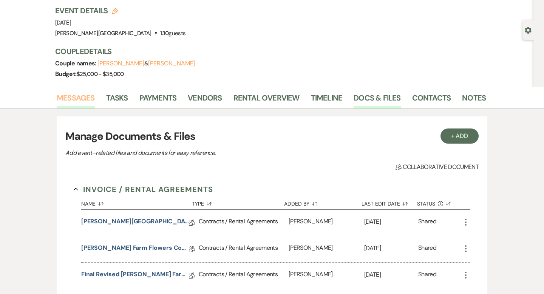
click at [80, 97] on link "Messages" at bounding box center [76, 100] width 38 height 17
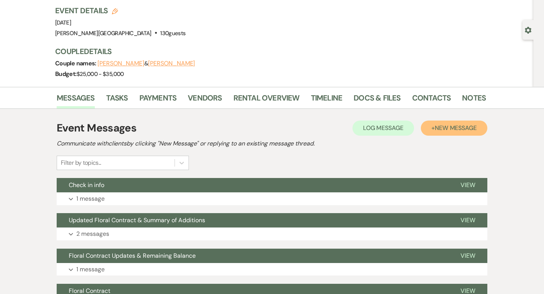
click at [455, 126] on span "New Message" at bounding box center [455, 128] width 42 height 8
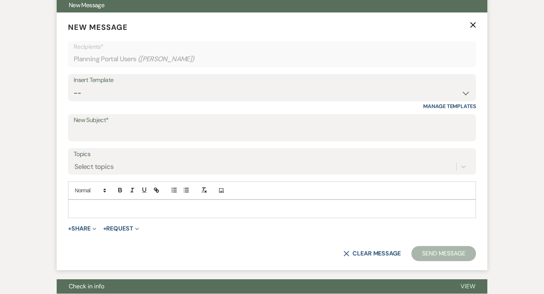
scroll to position [245, 0]
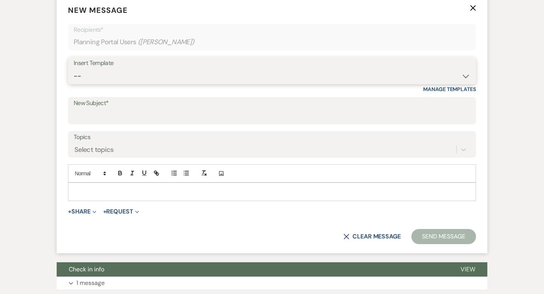
click at [93, 72] on select "-- Weven Planning Portal Introduction (Booked Events) Wedding Packages Booking …" at bounding box center [272, 76] width 396 height 15
select select "1530"
type input "following up"
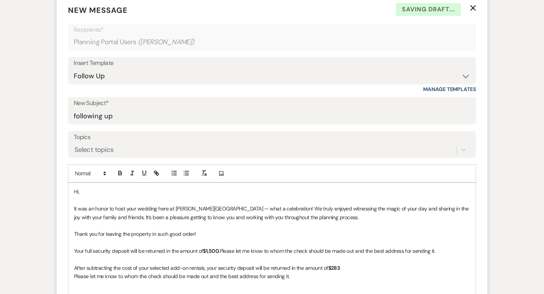
click at [101, 191] on p "Hi," at bounding box center [272, 191] width 396 height 8
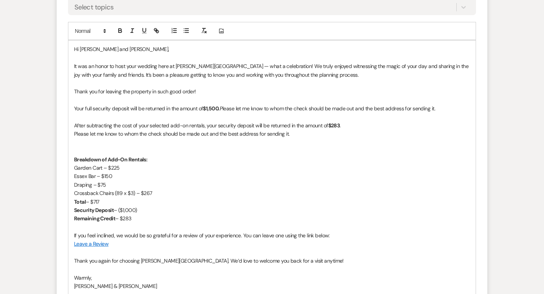
scroll to position [426, 0]
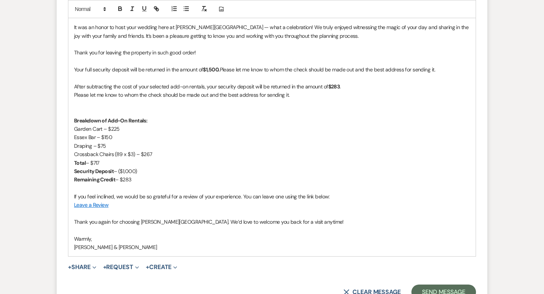
drag, startPoint x: 142, startPoint y: 180, endPoint x: 70, endPoint y: 87, distance: 117.6
click at [70, 87] on div "Hi [PERSON_NAME] and [PERSON_NAME], It was an honor to host your wedding here a…" at bounding box center [271, 129] width 407 height 254
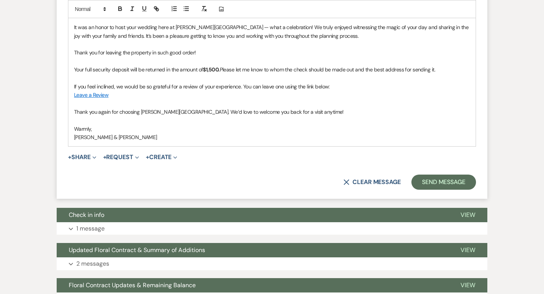
click at [212, 71] on strong "$1,500." at bounding box center [211, 69] width 17 height 7
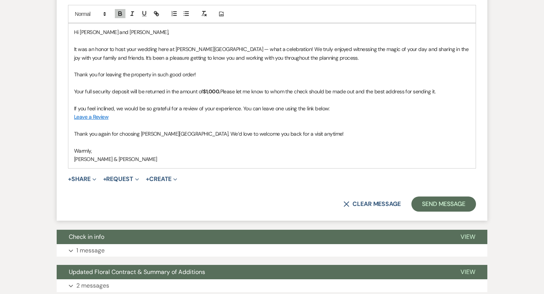
scroll to position [427, 0]
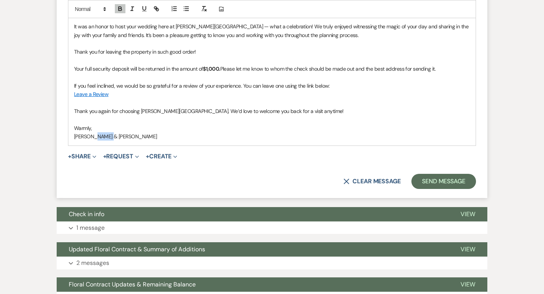
drag, startPoint x: 115, startPoint y: 133, endPoint x: 91, endPoint y: 133, distance: 23.8
click at [91, 133] on p "[PERSON_NAME] & [PERSON_NAME]" at bounding box center [272, 136] width 396 height 8
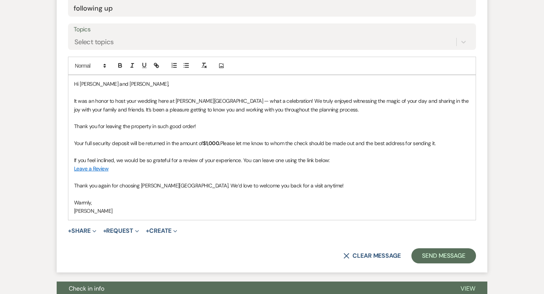
scroll to position [412, 0]
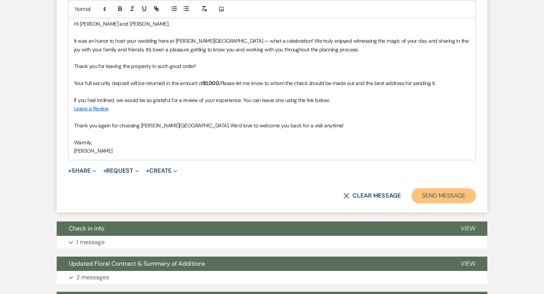
click at [430, 194] on button "Send Message" at bounding box center [443, 195] width 65 height 15
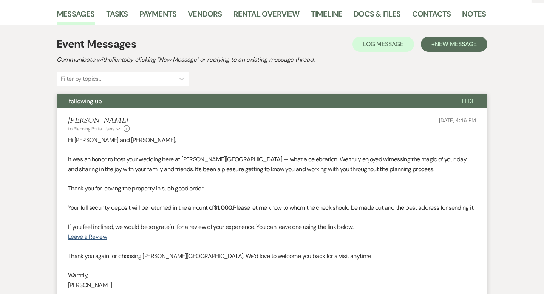
scroll to position [0, 0]
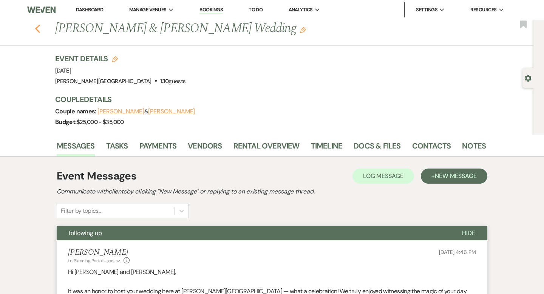
click at [35, 31] on icon "Previous" at bounding box center [38, 28] width 6 height 9
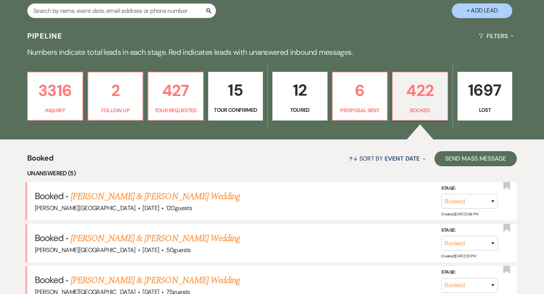
scroll to position [202, 0]
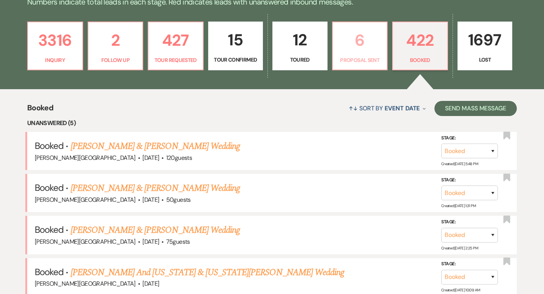
click at [358, 40] on p "6" at bounding box center [359, 40] width 45 height 25
select select "6"
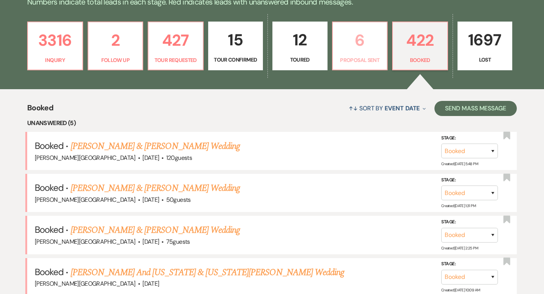
select select "6"
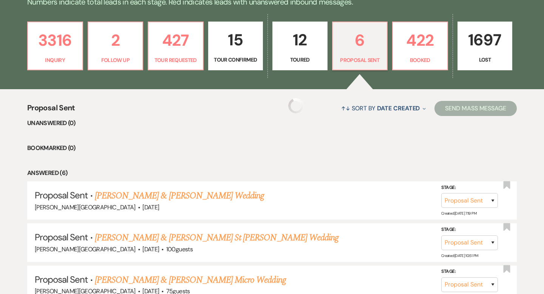
select select "6"
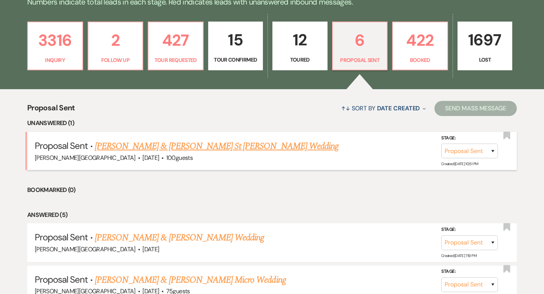
click at [173, 146] on link "[PERSON_NAME] & [PERSON_NAME] St [PERSON_NAME] Wedding" at bounding box center [216, 146] width 243 height 14
select select "6"
select select "5"
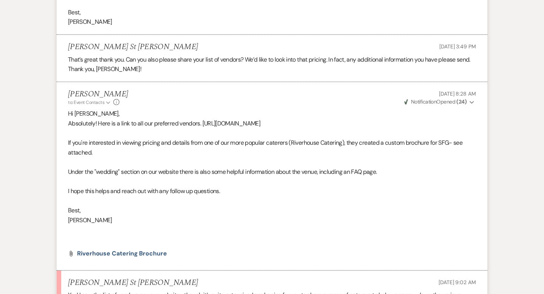
scroll to position [1323, 0]
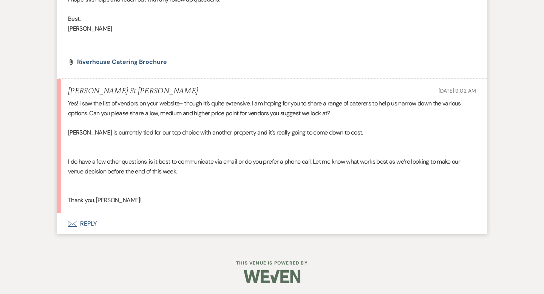
click at [93, 222] on button "Envelope Reply" at bounding box center [272, 223] width 430 height 21
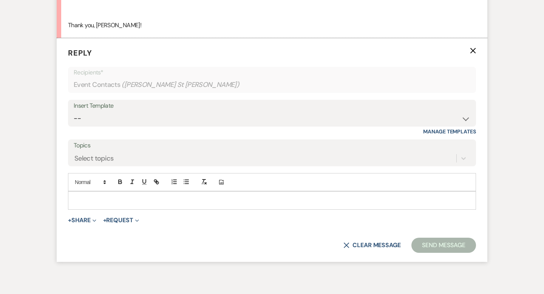
scroll to position [1501, 0]
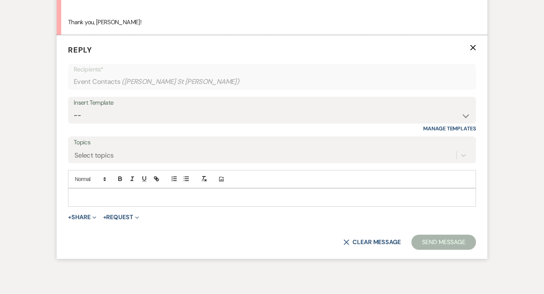
click at [91, 194] on p at bounding box center [272, 197] width 396 height 8
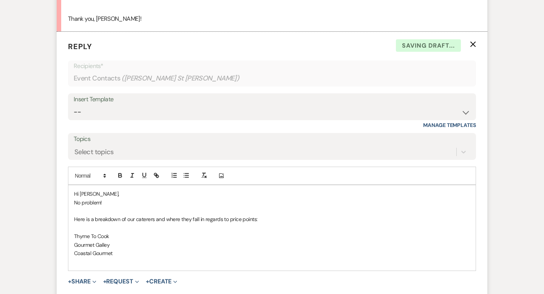
scroll to position [1506, 0]
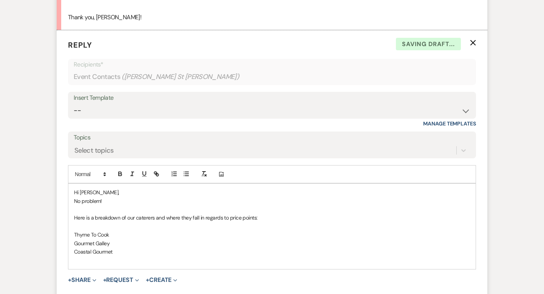
click at [117, 245] on p "Gourmet Galley" at bounding box center [272, 243] width 396 height 8
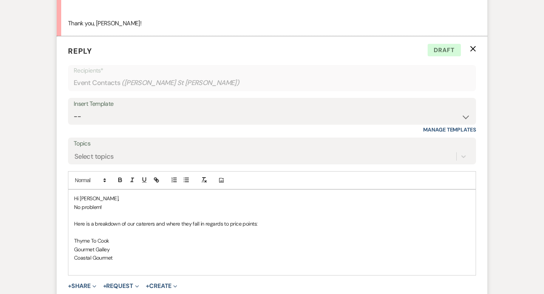
scroll to position [1602, 0]
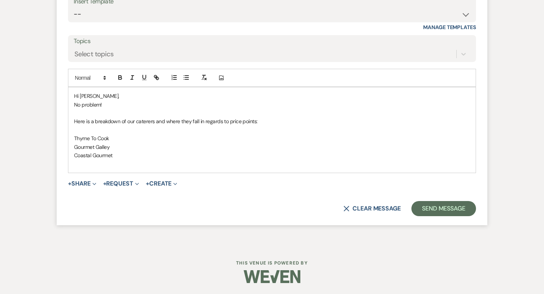
click at [74, 145] on p "Gourmet Galley" at bounding box center [272, 147] width 396 height 8
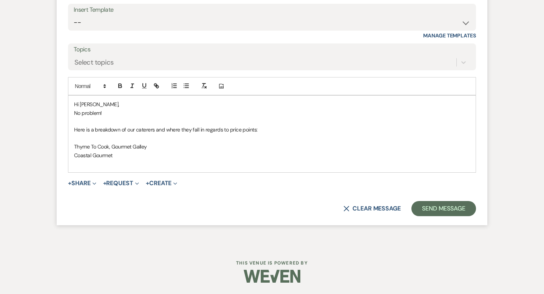
click at [163, 148] on p "Thyme To Cook, Gourmet Galley" at bounding box center [272, 146] width 396 height 8
click at [137, 153] on p "Coastal Gourmet" at bounding box center [272, 155] width 396 height 8
click at [206, 146] on p "Thyme To Cook, Gourmet Galley (highest pricing, over $200 per person)" at bounding box center [272, 146] width 396 height 8
click at [159, 156] on p "Coastal Gourmet, [PERSON_NAME]'s," at bounding box center [272, 155] width 396 height 8
drag, startPoint x: 246, startPoint y: 146, endPoint x: 192, endPoint y: 147, distance: 54.4
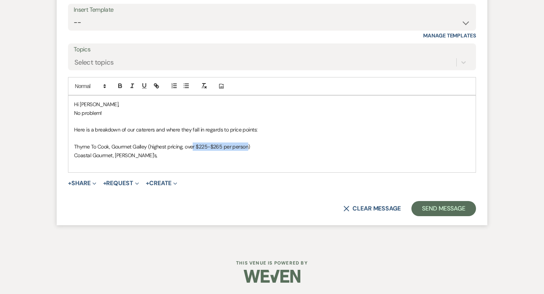
click at [192, 147] on p "Thyme To Cook, Gourmet Galley (highest pricing, over $225-$265 per person)" at bounding box center [272, 146] width 396 height 8
click at [147, 155] on p "Coastal Gourmet, [PERSON_NAME]'s," at bounding box center [272, 155] width 396 height 8
click at [167, 153] on p "Coastal Gourmet, [PERSON_NAME]'s, Catering by [PERSON_NAME], Small Kitchen, [PE…" at bounding box center [272, 155] width 396 height 8
click at [259, 156] on p "Coastal Gourmet, [PERSON_NAME]'s, Catering by [PERSON_NAME], Small Kitchen, [PE…" at bounding box center [272, 155] width 396 height 8
click at [273, 156] on p "Coastal Gourmet, [PERSON_NAME]'s, Catering by [PERSON_NAME], Small Kitchen, [PE…" at bounding box center [272, 155] width 396 height 8
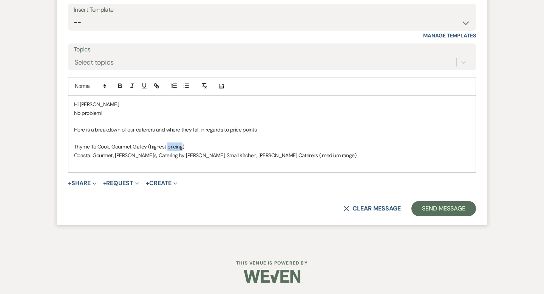
drag, startPoint x: 182, startPoint y: 148, endPoint x: 168, endPoint y: 146, distance: 14.1
click at [168, 146] on p "Thyme To Cook, Gourmet Galley (highest pricing)" at bounding box center [272, 146] width 396 height 8
click at [73, 145] on div "Hi [PERSON_NAME], No problem! Here is a breakdown of our caterers and where the…" at bounding box center [271, 134] width 407 height 77
click at [74, 157] on p "Coastal Gourmet, [PERSON_NAME]'s, Catering by [PERSON_NAME], Small Kitchen, [PE…" at bounding box center [272, 155] width 396 height 8
drag, startPoint x: 193, startPoint y: 146, endPoint x: 150, endPoint y: 144, distance: 43.5
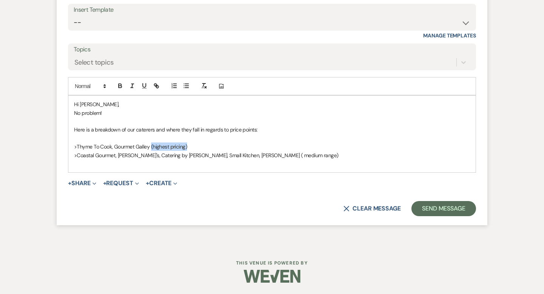
click at [150, 144] on p ">Thyme To Cook, Gourmet Galley (highest pricing)" at bounding box center [272, 146] width 396 height 8
copy p "(highest pricing)"
click at [82, 140] on p at bounding box center [272, 138] width 396 height 8
drag, startPoint x: 189, startPoint y: 147, endPoint x: 162, endPoint y: 146, distance: 27.6
click at [162, 146] on p ">Thyme To Cook, Gourmet Galley (highest pricing)" at bounding box center [272, 146] width 396 height 8
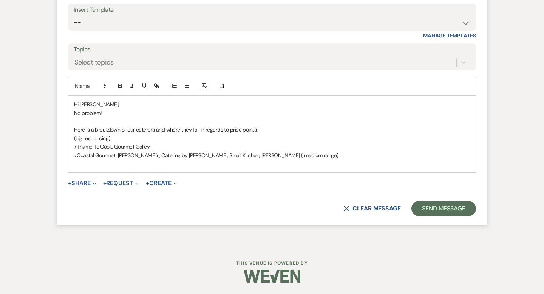
scroll to position [1602, 0]
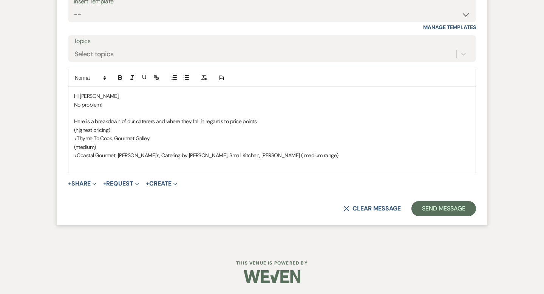
click at [108, 128] on p "(highest pricing)" at bounding box center [272, 130] width 396 height 8
click at [108, 145] on p "(medium)" at bounding box center [272, 147] width 396 height 8
drag, startPoint x: 295, startPoint y: 157, endPoint x: 265, endPoint y: 157, distance: 30.2
click at [265, 157] on p ">Coastal Gourmet, [PERSON_NAME]'s, Catering by [PERSON_NAME], Small Kitchen, [P…" at bounding box center [272, 155] width 396 height 8
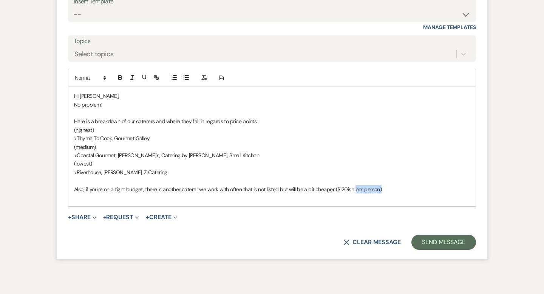
drag, startPoint x: 383, startPoint y: 188, endPoint x: 354, endPoint y: 188, distance: 28.7
click at [354, 188] on p "Also, if you're on a tight budget, there is another caterer we work with often …" at bounding box center [272, 189] width 396 height 8
drag, startPoint x: 386, startPoint y: 188, endPoint x: 350, endPoint y: 188, distance: 35.5
click at [350, 188] on p "Also, if you're on a tight budget, there is another caterer we work with often …" at bounding box center [272, 189] width 396 height 8
click at [197, 188] on p "Also, if you're on a tight budget, there is another caterer we work with often …" at bounding box center [272, 189] width 396 height 8
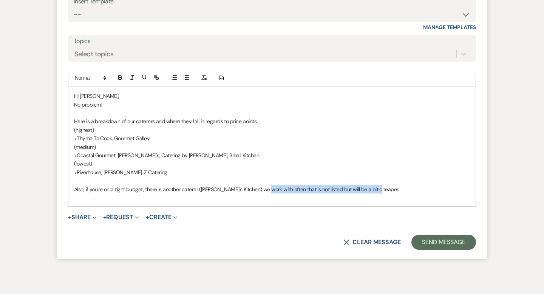
drag, startPoint x: 369, startPoint y: 188, endPoint x: 259, endPoint y: 188, distance: 110.2
click at [259, 188] on p "Also, if you're on a tight budget, there is another caterer ([PERSON_NAME]'s Ki…" at bounding box center [272, 189] width 396 height 8
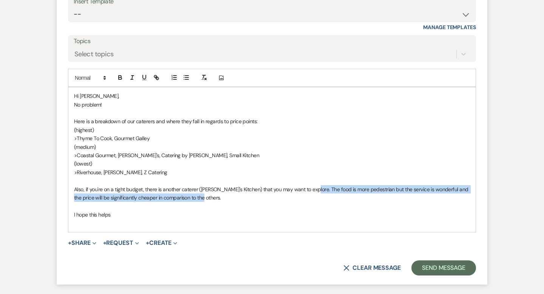
drag, startPoint x: 305, startPoint y: 195, endPoint x: 305, endPoint y: 191, distance: 4.2
click at [305, 191] on p "Also, if you're on a tight budget, there is another caterer ([PERSON_NAME]'s Ki…" at bounding box center [272, 193] width 396 height 17
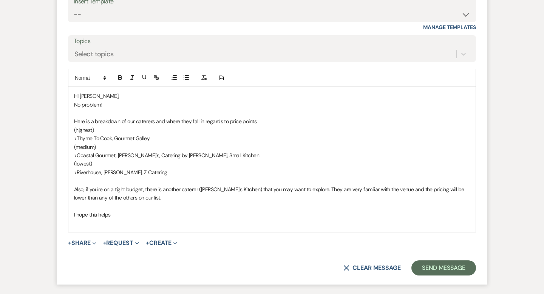
click at [155, 209] on p at bounding box center [272, 206] width 396 height 8
click at [142, 210] on p "I hope this helps" at bounding box center [272, 214] width 396 height 8
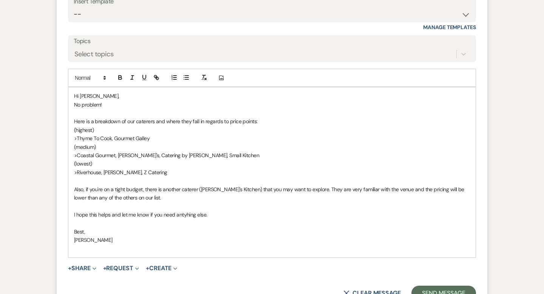
scroll to position [1602, 0]
click at [217, 180] on p at bounding box center [272, 181] width 396 height 8
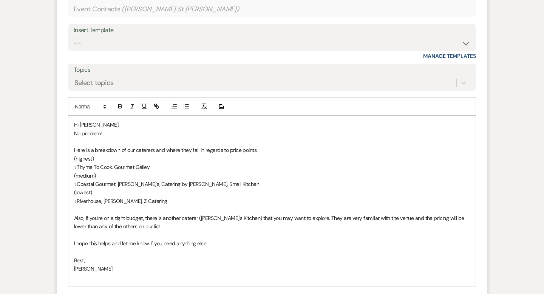
scroll to position [1579, 0]
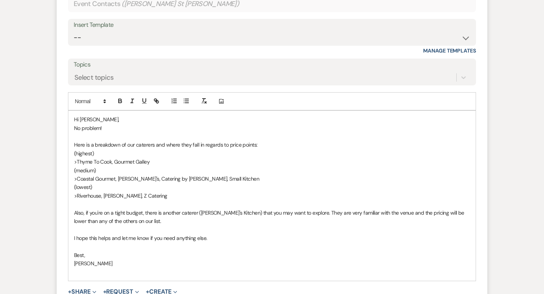
click at [212, 237] on p "I hope this helps and let me know if you need anything else." at bounding box center [272, 238] width 396 height 8
drag, startPoint x: 358, startPoint y: 238, endPoint x: 296, endPoint y: 239, distance: 62.3
click at [296, 239] on p "I hope this helps and let me know if you need anything else. I'm also happy to …" at bounding box center [272, 238] width 396 height 8
click at [207, 236] on p "I hope this helps and let me know if you need anything else. I'm also happy to …" at bounding box center [272, 238] width 396 height 8
click at [301, 236] on p "I hope this helps and let me know if you need anything else- I'm also happy to …" at bounding box center [272, 238] width 396 height 8
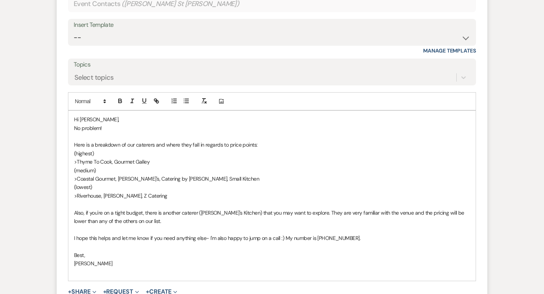
scroll to position [1589, 0]
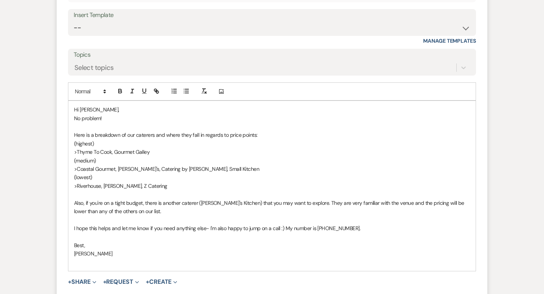
click at [73, 142] on div "Hi [PERSON_NAME], No problem! Here is a breakdown of our caterers and where the…" at bounding box center [271, 185] width 407 height 169
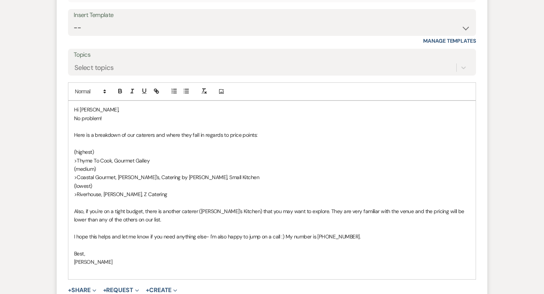
click at [72, 168] on div "Hi [PERSON_NAME], No problem! Here is a breakdown of our caterers and where the…" at bounding box center [271, 190] width 407 height 178
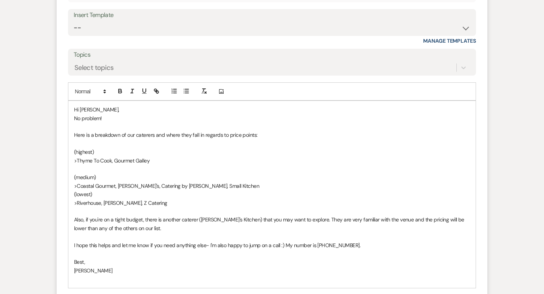
click at [96, 176] on p "(medium)" at bounding box center [272, 177] width 396 height 8
click at [94, 176] on p "(medium)" at bounding box center [272, 177] width 396 height 8
click at [101, 151] on p "(highest)" at bounding box center [272, 152] width 396 height 8
click at [72, 197] on div "Hi [PERSON_NAME], No problem! Here is a breakdown of our caterers and where the…" at bounding box center [271, 194] width 407 height 186
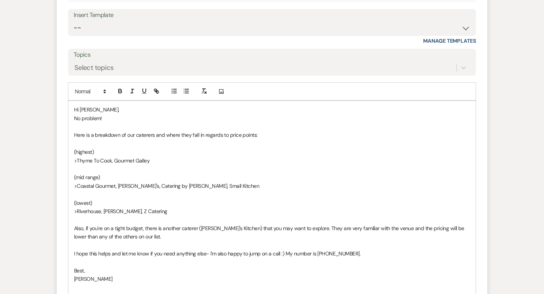
click at [97, 203] on p "(lowest)" at bounding box center [272, 203] width 396 height 8
click at [109, 176] on p "(mid range)" at bounding box center [272, 177] width 396 height 8
click at [109, 152] on p "(highest)" at bounding box center [272, 152] width 396 height 8
click at [143, 173] on p "(mid range)...$175-$200" at bounding box center [272, 177] width 396 height 8
click at [133, 199] on p "(lowest)....$150-$175" at bounding box center [272, 203] width 396 height 8
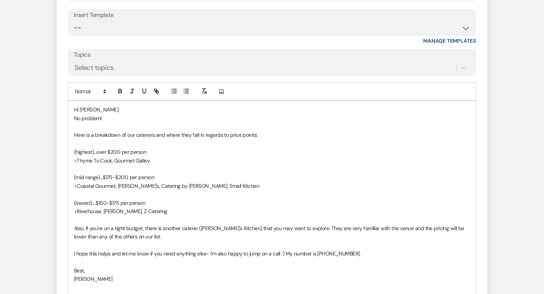
click at [150, 237] on p "Also, if you're on a tight budget, there is another caterer ([PERSON_NAME]'s Ki…" at bounding box center [272, 232] width 396 height 17
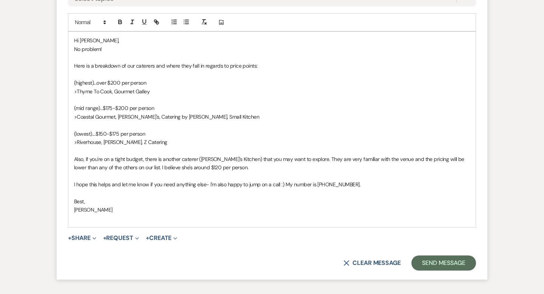
scroll to position [1644, 0]
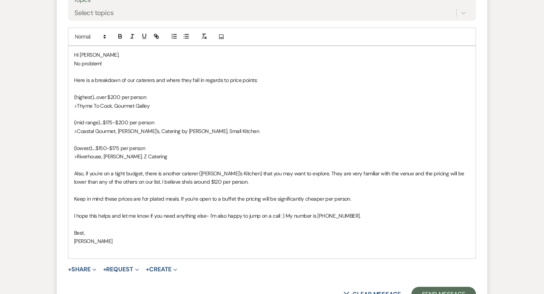
click at [276, 200] on p "Keep in mind these prices are for plated meals. If you're open to a buffet the …" at bounding box center [272, 198] width 396 height 8
click at [235, 199] on p "Keep in mind these prices are for plated meals. If you're open to a buffet the …" at bounding box center [272, 198] width 396 height 8
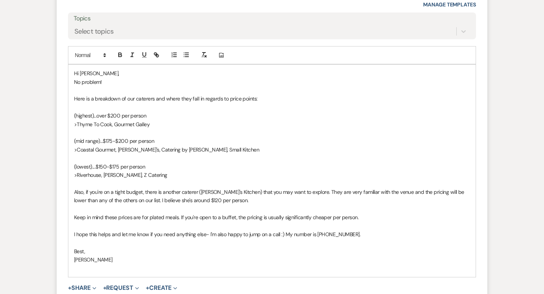
scroll to position [1626, 0]
drag, startPoint x: 283, startPoint y: 216, endPoint x: 278, endPoint y: 216, distance: 5.3
click at [278, 216] on p "Keep in mind these prices are for plated meals. If you're open to a buffet, the…" at bounding box center [272, 216] width 396 height 8
drag, startPoint x: 310, startPoint y: 215, endPoint x: 266, endPoint y: 216, distance: 44.2
click at [266, 216] on p "Keep in mind these prices are for plated meals. If you're open to a buffet, the…" at bounding box center [272, 216] width 396 height 8
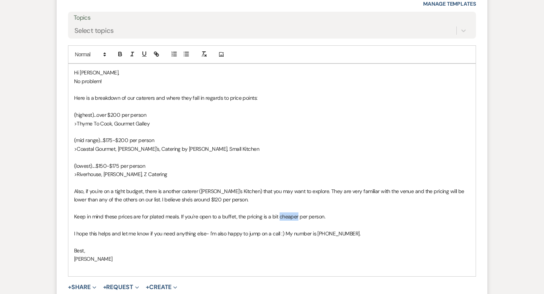
drag, startPoint x: 296, startPoint y: 216, endPoint x: 276, endPoint y: 216, distance: 20.0
click at [276, 216] on p "Keep in mind these prices are for plated meals. If you're open to a buffet, the…" at bounding box center [272, 216] width 396 height 8
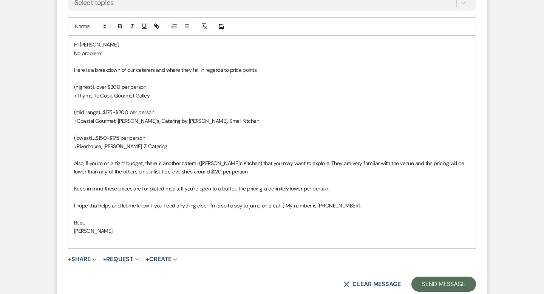
scroll to position [1653, 0]
click at [116, 138] on p "(lowest)....$150-$175 per person" at bounding box center [272, 138] width 396 height 8
click at [110, 111] on p "(mid range)...$175-$200 per person" at bounding box center [272, 113] width 396 height 8
click at [128, 113] on p "(mid range)...$165-$200 per person" at bounding box center [272, 113] width 396 height 8
click at [149, 93] on p ">Thyme To Cook, Gourmet Galley" at bounding box center [272, 96] width 396 height 8
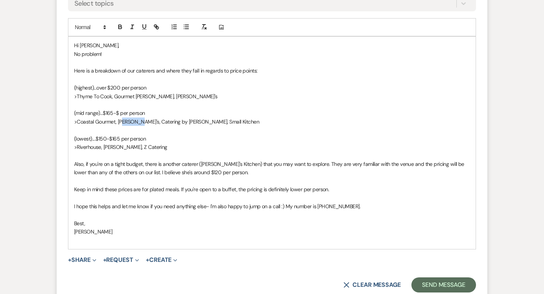
drag, startPoint x: 134, startPoint y: 120, endPoint x: 123, endPoint y: 120, distance: 11.3
click at [123, 120] on p ">Coastal Gourmet, [PERSON_NAME]'s, Catering by [PERSON_NAME], Small Kitchen" at bounding box center [272, 121] width 396 height 8
click at [119, 114] on p "(mid range)...$165-$ per person" at bounding box center [272, 113] width 396 height 8
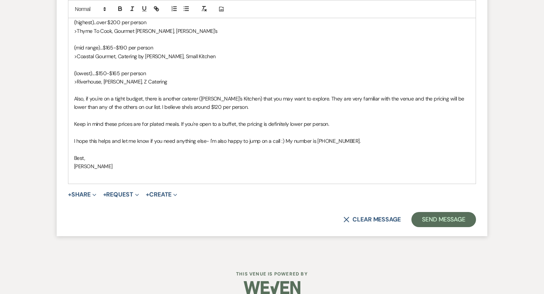
scroll to position [1719, 0]
click at [283, 140] on p "I hope this helps and let me know if you need anything else- I'm also happy to …" at bounding box center [272, 140] width 396 height 8
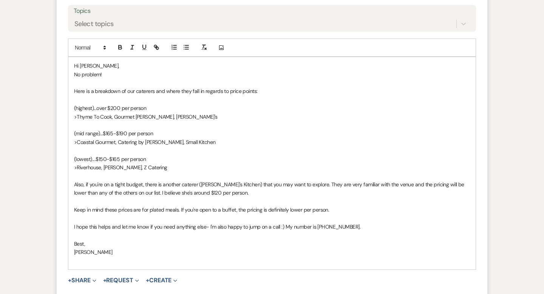
scroll to position [1704, 0]
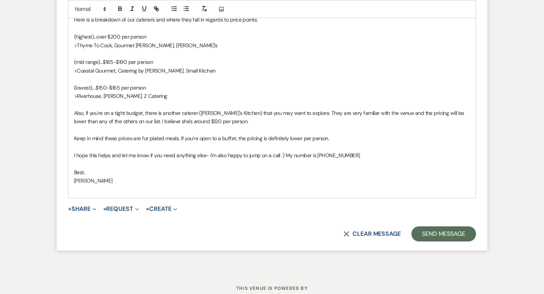
click at [340, 138] on p "Keep in mind these prices are for plated meals. If you're open to a buffet, the…" at bounding box center [272, 138] width 396 height 8
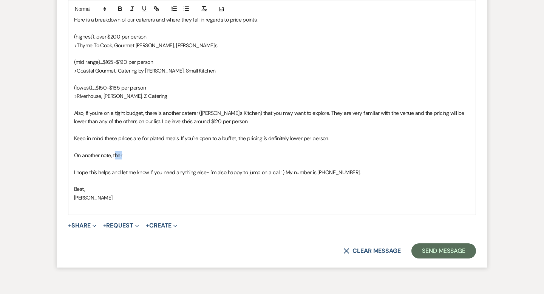
drag, startPoint x: 125, startPoint y: 156, endPoint x: 114, endPoint y: 156, distance: 10.9
click at [114, 156] on p "On another note, ther" at bounding box center [272, 155] width 396 height 8
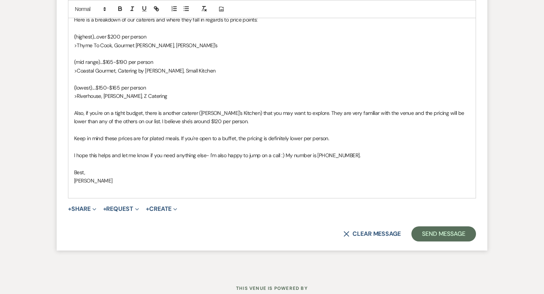
click at [128, 123] on p "Also, if you're on a tight budget, there is another caterer ([PERSON_NAME]'s Ki…" at bounding box center [272, 117] width 396 height 17
click at [385, 123] on p "Also, if you're on a tight budget, there is another caterer ([PERSON_NAME]'s Ki…" at bounding box center [272, 117] width 396 height 17
click at [118, 139] on p "Keep in mind these prices are for plated meals. If you're open to a buffet, the…" at bounding box center [272, 138] width 396 height 8
click at [136, 138] on p "Keep in mind all these prices are for plated meals. If you're open to a buffet,…" at bounding box center [272, 138] width 396 height 8
click at [307, 135] on p "Keep in mind all these price ranges are for plated meals. If you're open to a b…" at bounding box center [272, 138] width 396 height 8
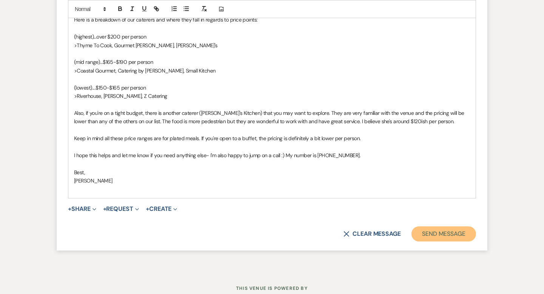
click at [444, 233] on button "Send Message" at bounding box center [443, 233] width 65 height 15
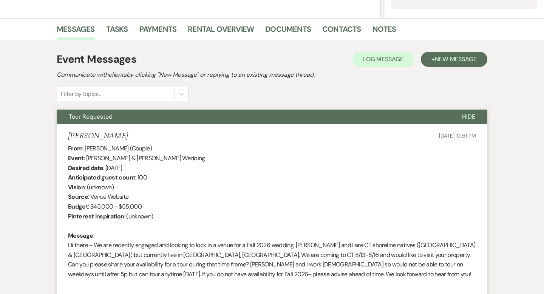
scroll to position [0, 0]
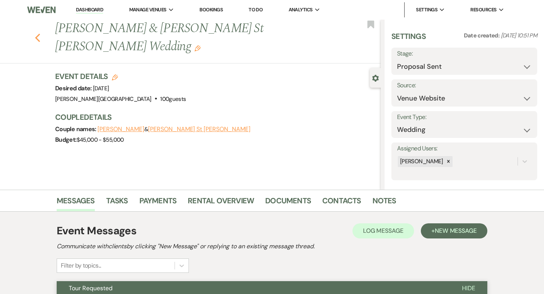
click at [35, 33] on icon "Previous" at bounding box center [38, 37] width 6 height 9
select select "6"
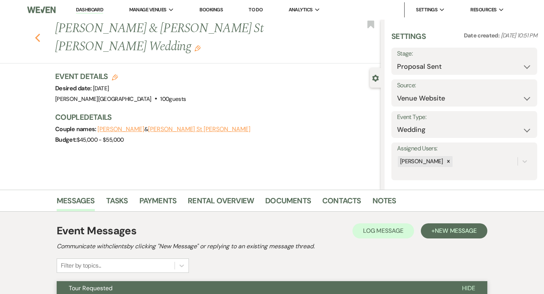
select select "6"
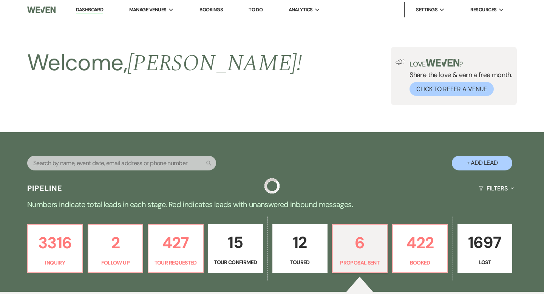
scroll to position [202, 0]
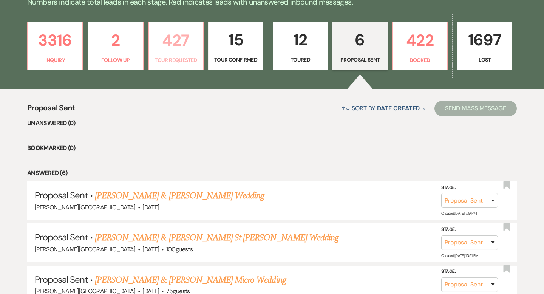
click at [177, 42] on p "427" at bounding box center [175, 40] width 45 height 25
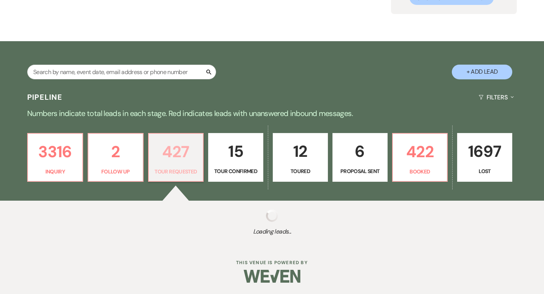
select select "2"
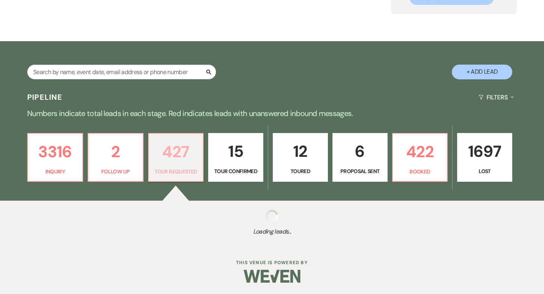
select select "2"
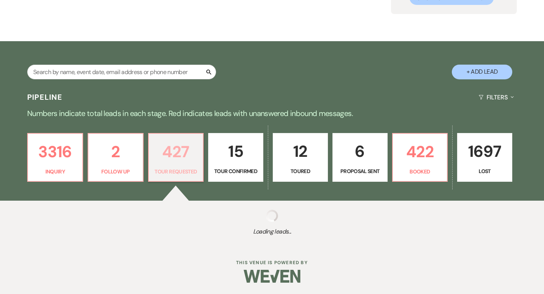
select select "2"
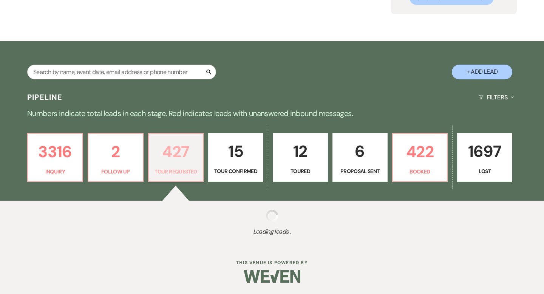
select select "2"
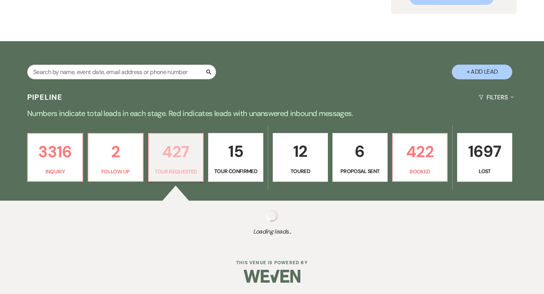
select select "2"
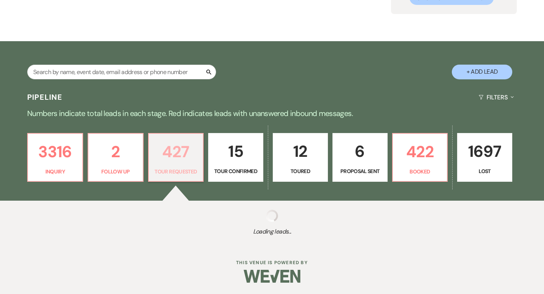
select select "2"
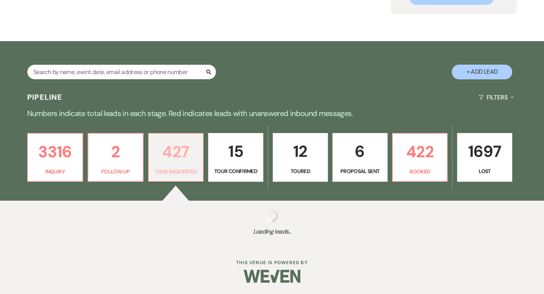
select select "2"
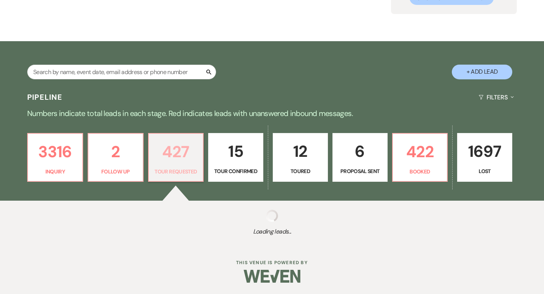
select select "2"
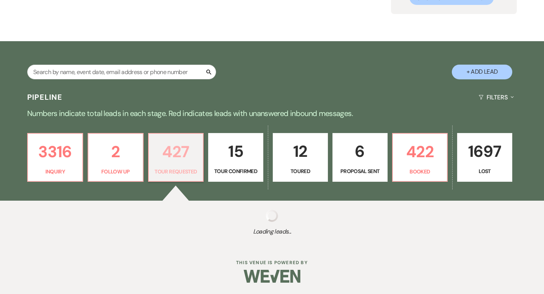
select select "2"
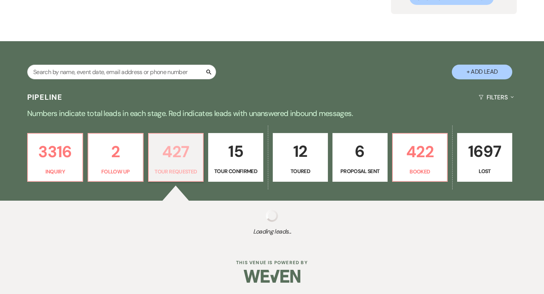
select select "2"
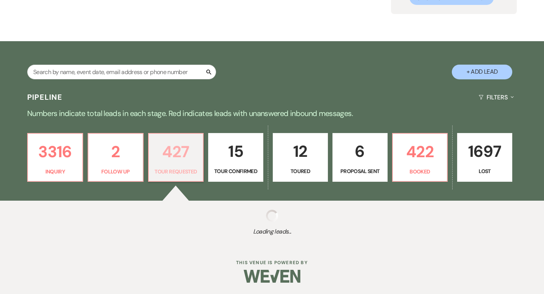
select select "2"
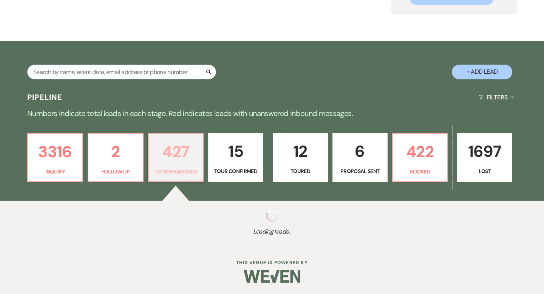
select select "2"
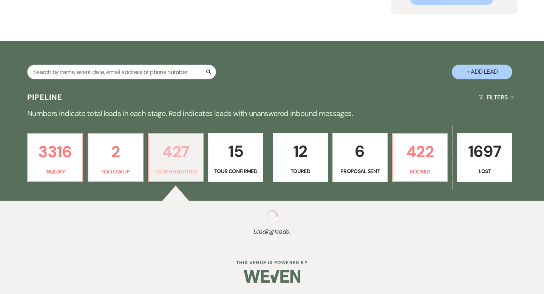
select select "2"
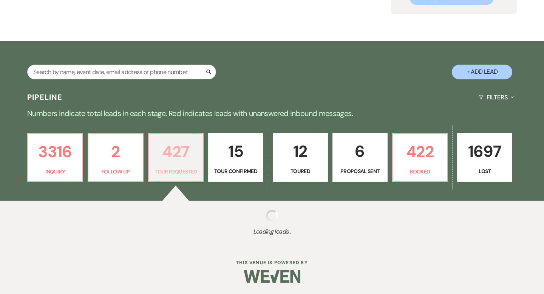
select select "2"
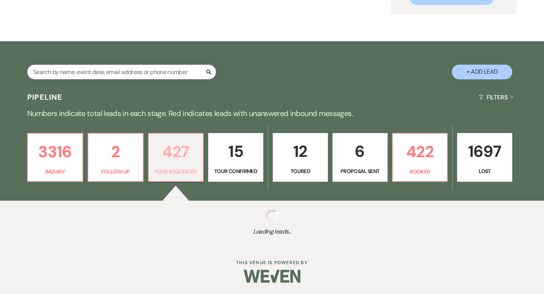
select select "2"
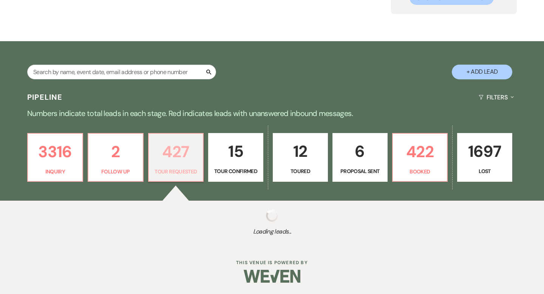
select select "2"
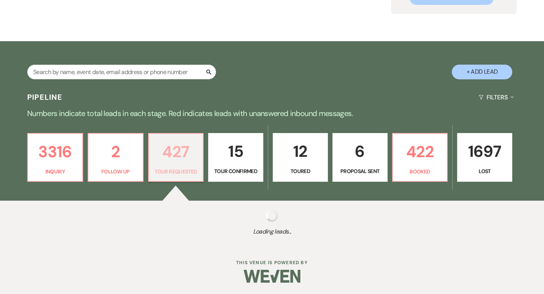
select select "2"
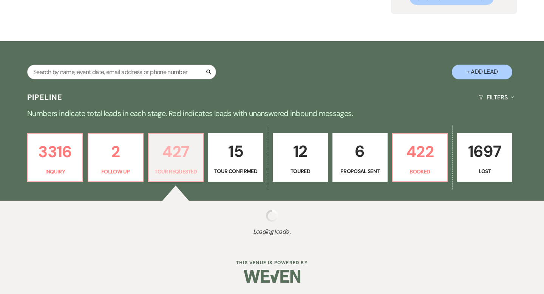
select select "2"
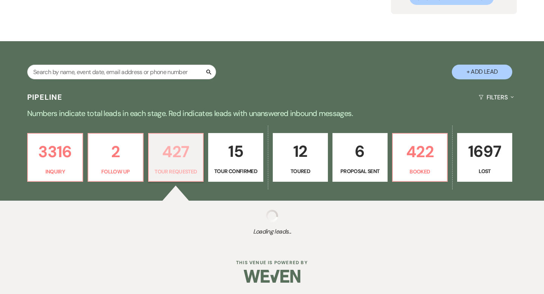
select select "2"
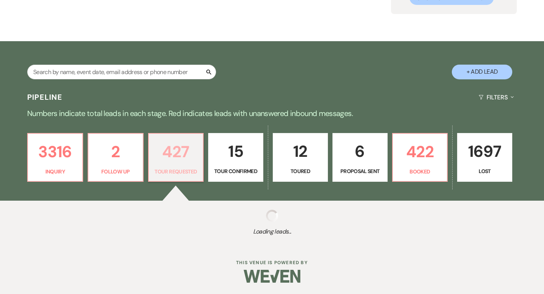
select select "2"
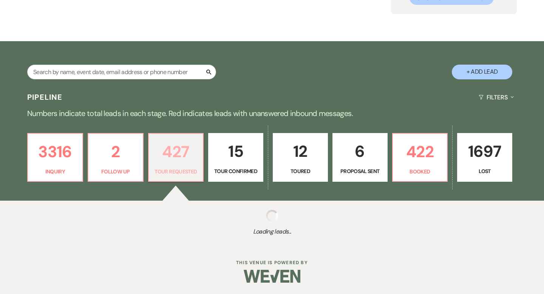
select select "2"
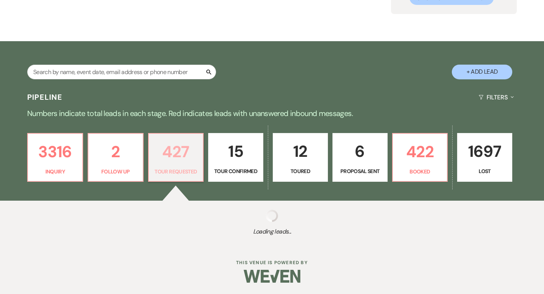
select select "2"
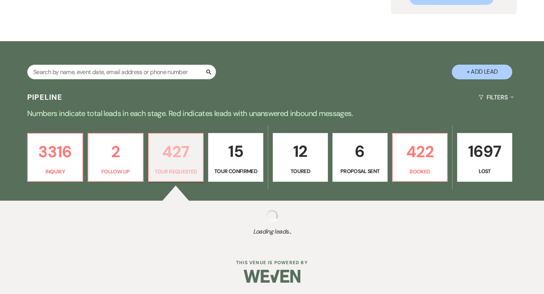
select select "2"
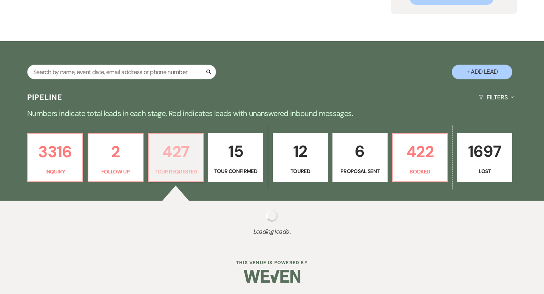
select select "2"
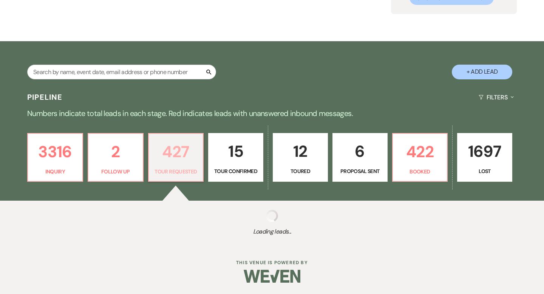
select select "2"
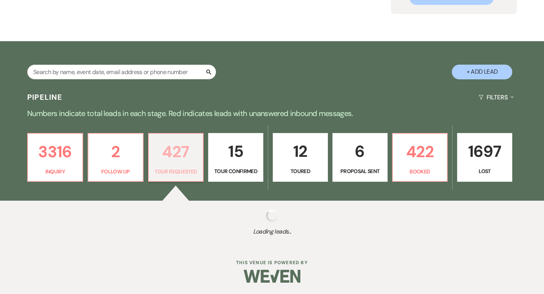
select select "2"
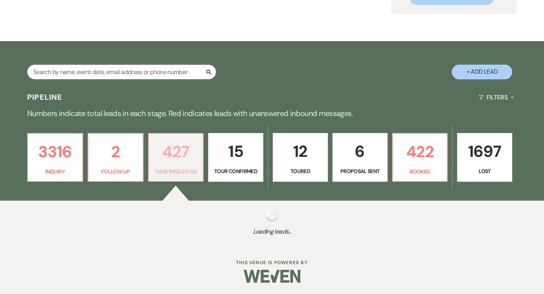
select select "2"
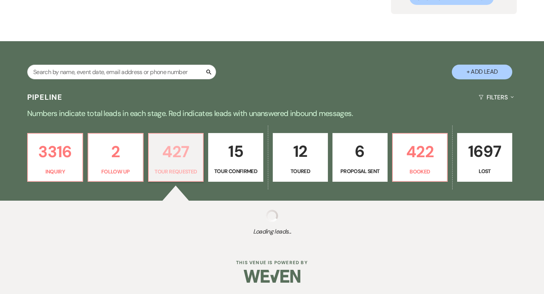
select select "2"
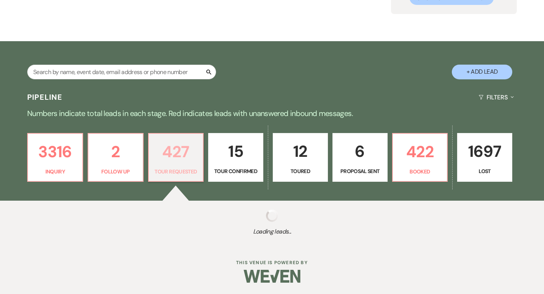
select select "2"
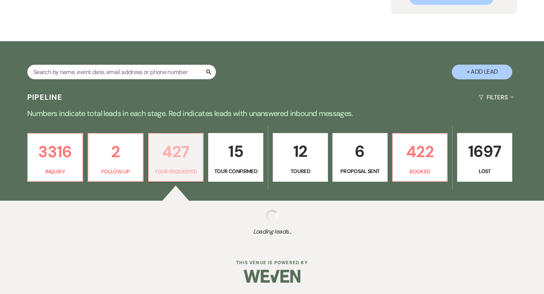
select select "2"
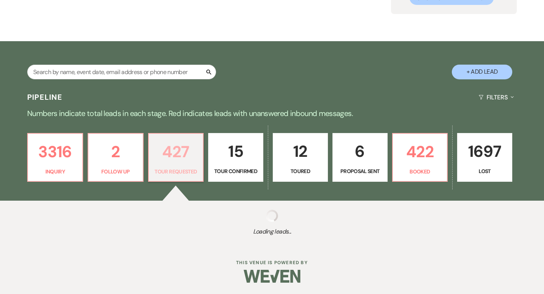
select select "2"
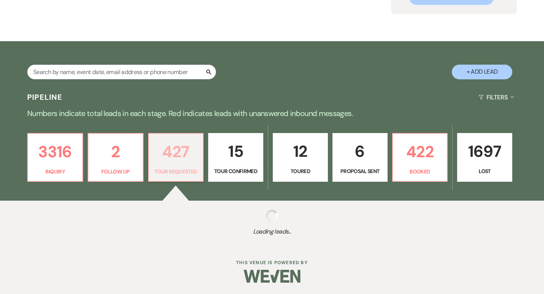
select select "2"
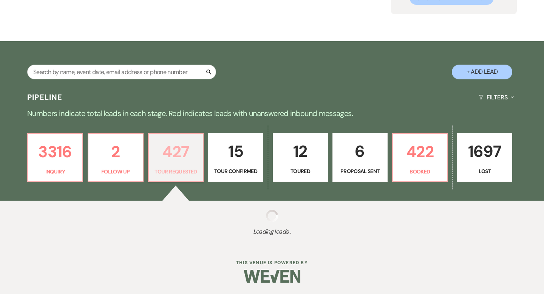
select select "2"
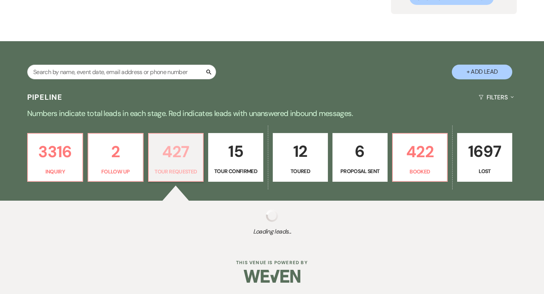
select select "2"
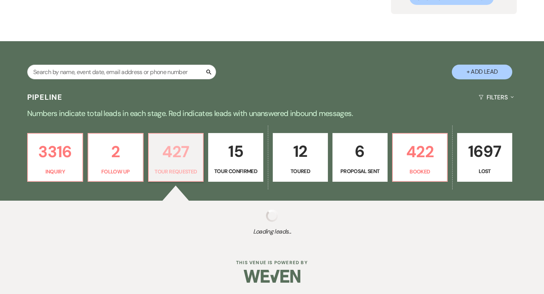
select select "2"
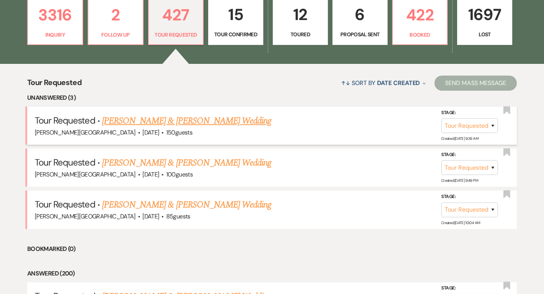
scroll to position [228, 0]
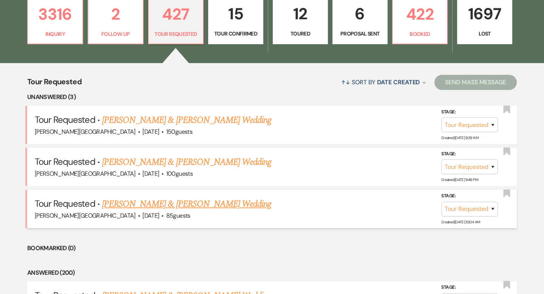
click at [174, 205] on link "[PERSON_NAME] & [PERSON_NAME] Wedding" at bounding box center [186, 204] width 169 height 14
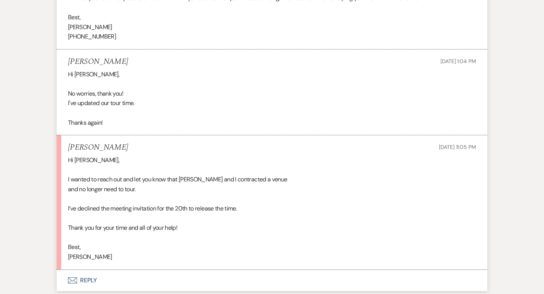
scroll to position [1282, 0]
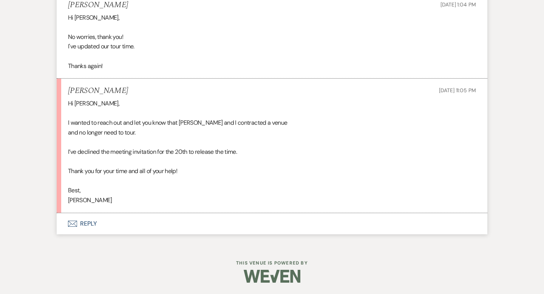
click at [86, 223] on button "Envelope Reply" at bounding box center [272, 223] width 430 height 21
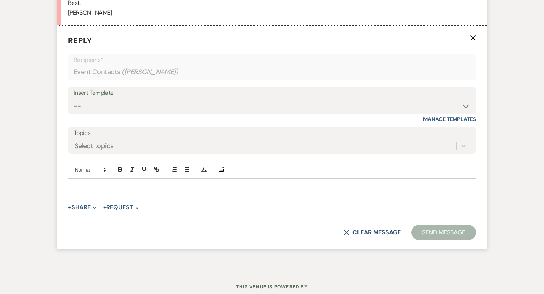
scroll to position [1459, 0]
click at [87, 192] on p at bounding box center [272, 187] width 396 height 8
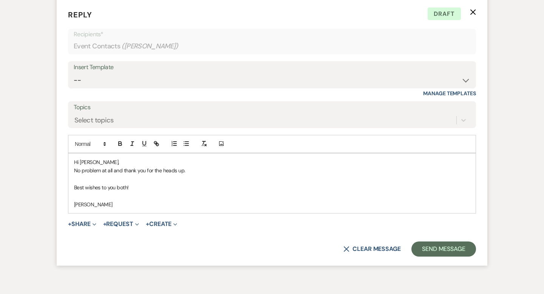
scroll to position [1482, 0]
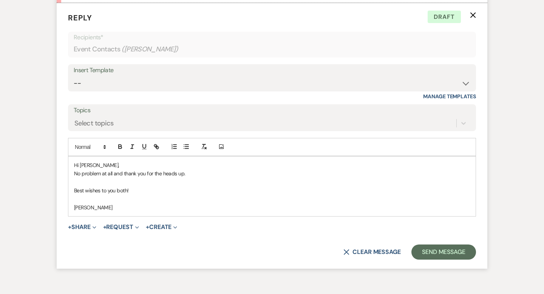
click at [89, 169] on p "Hi [PERSON_NAME]," at bounding box center [272, 165] width 396 height 8
click at [92, 169] on p "Hi [PERSON_NAME]," at bounding box center [272, 165] width 396 height 8
click at [419, 253] on form "Reply X Saving draft... Recipients* Event Contacts ( [PERSON_NAME] ) Insert Tem…" at bounding box center [272, 136] width 430 height 266
click at [422, 259] on button "Send Message" at bounding box center [443, 251] width 65 height 15
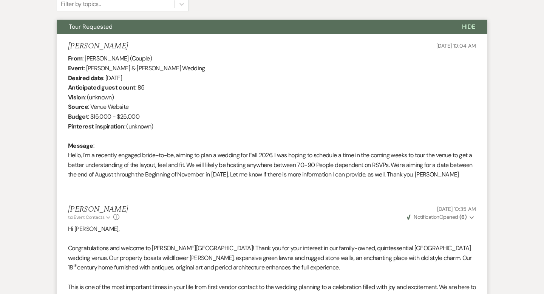
scroll to position [0, 0]
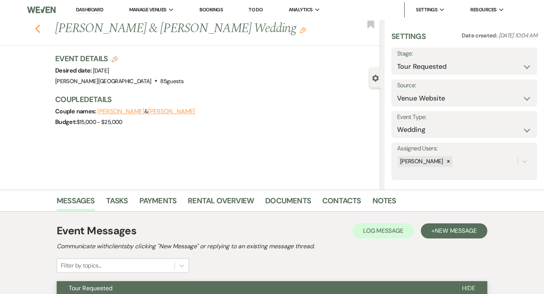
click at [39, 26] on icon "Previous" at bounding box center [38, 28] width 6 height 9
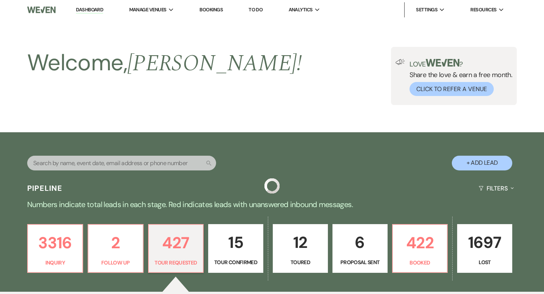
scroll to position [228, 0]
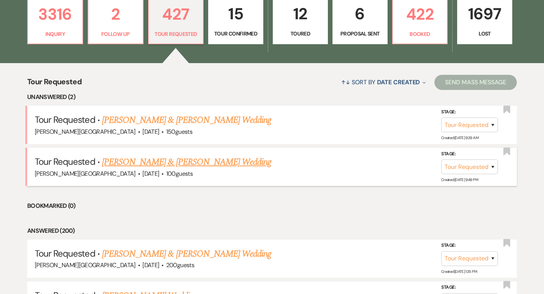
click at [144, 165] on link "[PERSON_NAME] & [PERSON_NAME] Wedding" at bounding box center [186, 162] width 169 height 14
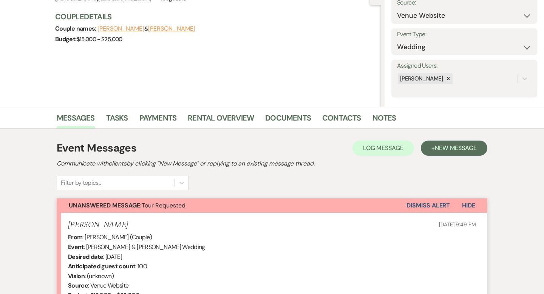
scroll to position [245, 0]
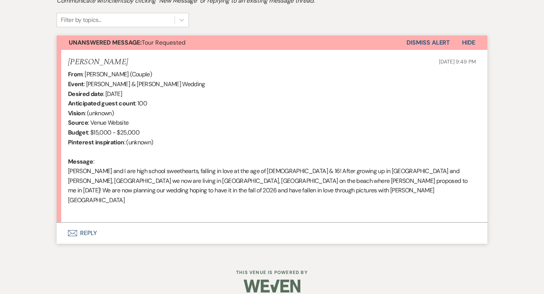
click at [89, 225] on button "Envelope Reply" at bounding box center [272, 232] width 430 height 21
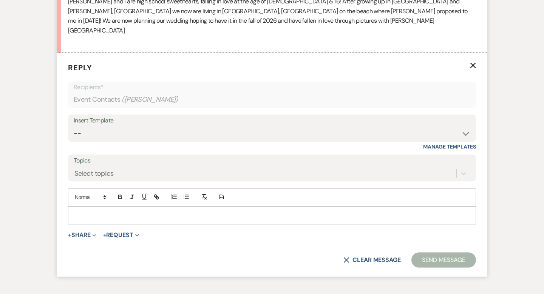
scroll to position [423, 0]
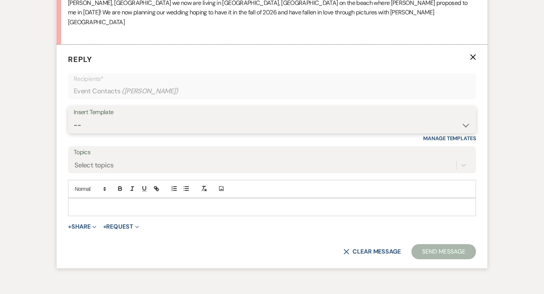
click at [92, 118] on select "-- Weven Planning Portal Introduction (Booked Events) Wedding Packages Booking …" at bounding box center [272, 125] width 396 height 15
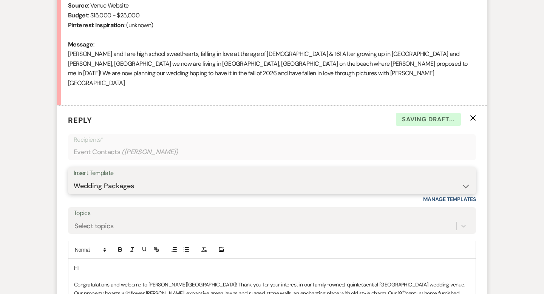
scroll to position [367, 0]
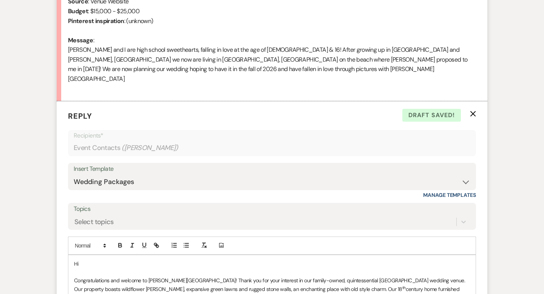
click at [95, 259] on p "Hi" at bounding box center [272, 263] width 396 height 8
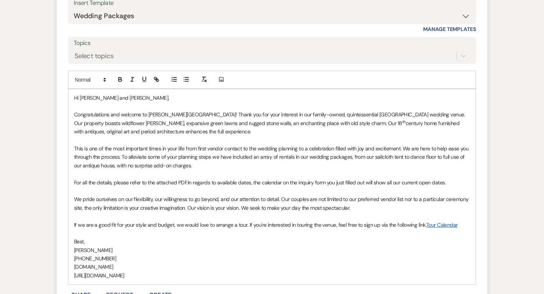
scroll to position [536, 0]
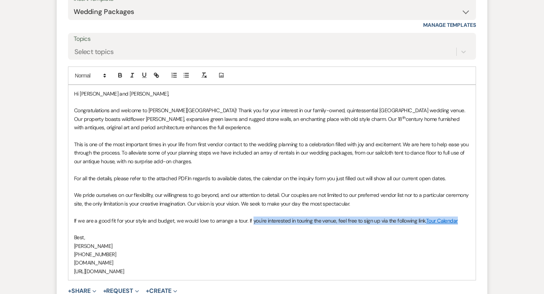
drag, startPoint x: 459, startPoint y: 209, endPoint x: 250, endPoint y: 209, distance: 209.5
click at [250, 216] on p "If we are a good fit for your style and budget, we would love to arrange a tour…" at bounding box center [272, 220] width 396 height 8
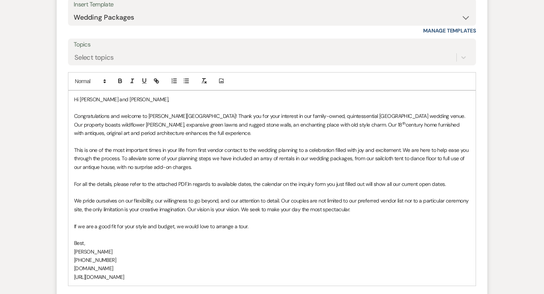
scroll to position [646, 0]
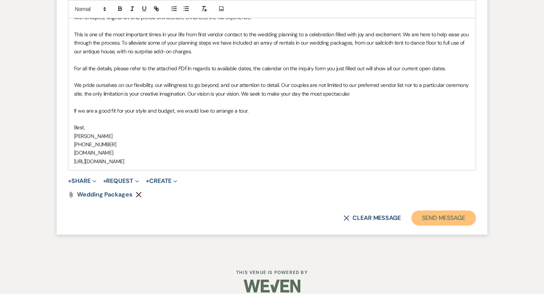
click at [418, 210] on button "Send Message" at bounding box center [443, 217] width 65 height 15
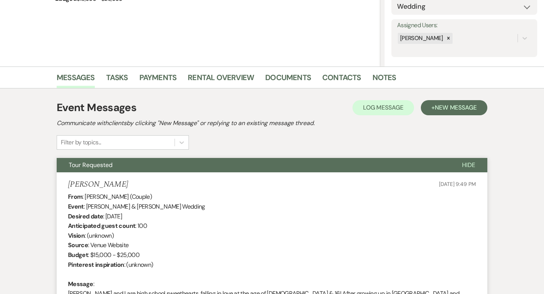
scroll to position [0, 0]
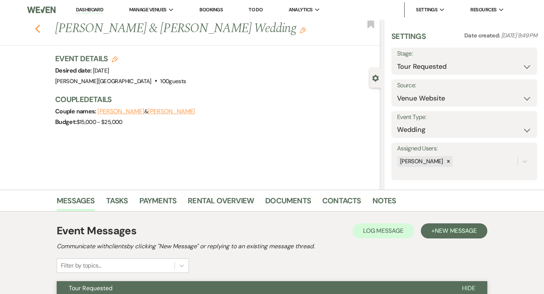
click at [38, 31] on use "button" at bounding box center [37, 29] width 5 height 8
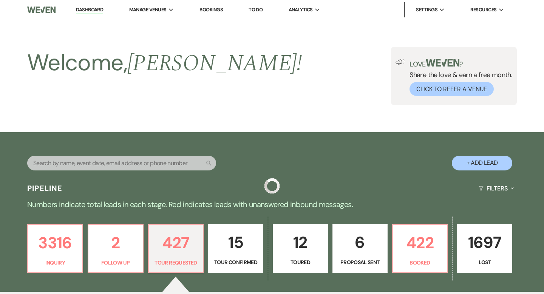
scroll to position [228, 0]
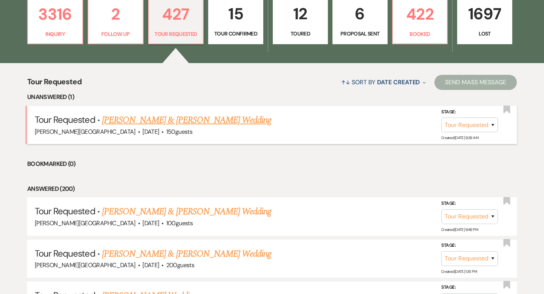
click at [164, 121] on link "[PERSON_NAME] & [PERSON_NAME] Wedding" at bounding box center [186, 120] width 169 height 14
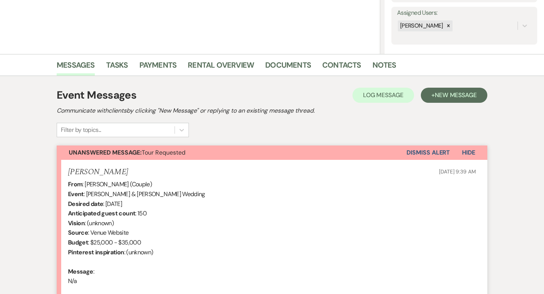
scroll to position [226, 0]
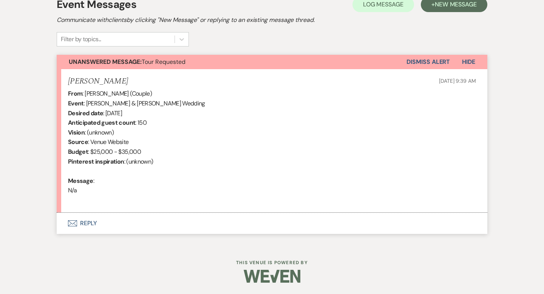
click at [89, 226] on button "Envelope Reply" at bounding box center [272, 223] width 430 height 21
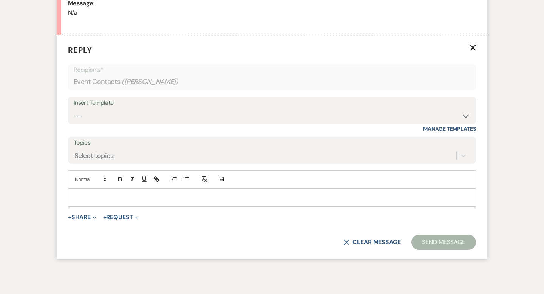
scroll to position [404, 0]
click at [92, 111] on select "-- Weven Planning Portal Introduction (Booked Events) Wedding Packages Booking …" at bounding box center [272, 115] width 396 height 15
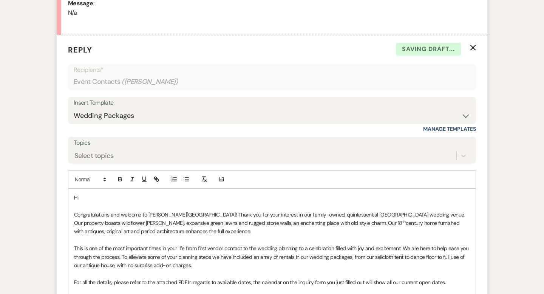
click at [112, 197] on p "Hi" at bounding box center [272, 197] width 396 height 8
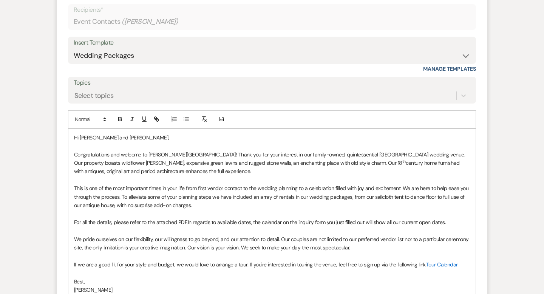
scroll to position [627, 0]
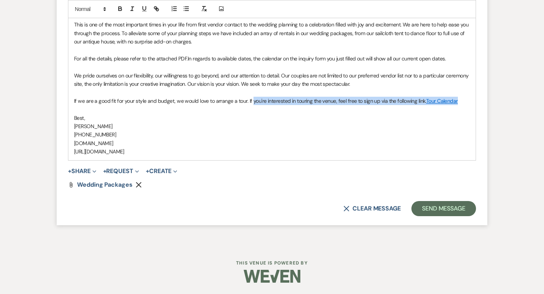
drag, startPoint x: 459, startPoint y: 101, endPoint x: 251, endPoint y: 98, distance: 208.4
click at [251, 98] on p "If we are a good fit for your style and budget, we would love to arrange a tour…" at bounding box center [272, 101] width 396 height 8
click at [441, 200] on form "Reply X Saving draft... Recipients* Event Contacts ( [PERSON_NAME] ) Insert Tem…" at bounding box center [272, 18] width 430 height 413
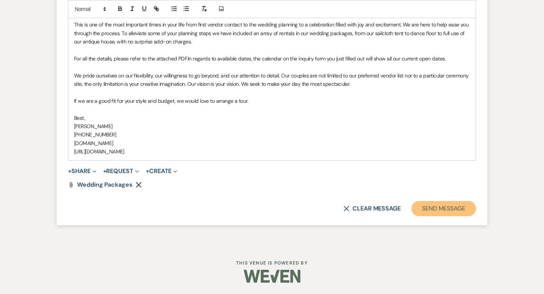
click at [438, 208] on button "Send Message" at bounding box center [443, 208] width 65 height 15
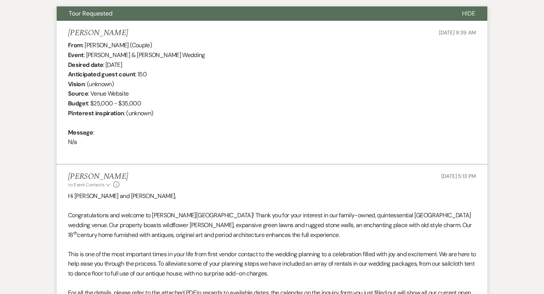
scroll to position [0, 0]
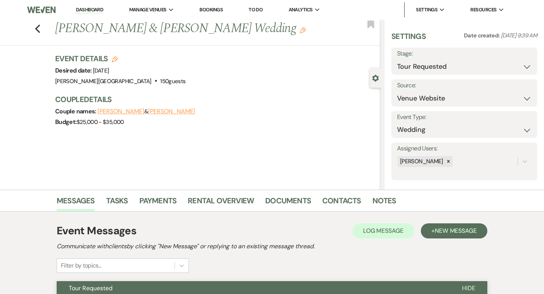
click at [93, 5] on li "Dashboard" at bounding box center [89, 9] width 35 height 15
click at [93, 8] on link "Dashboard" at bounding box center [89, 9] width 27 height 7
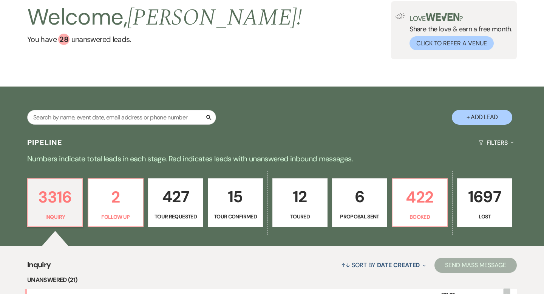
scroll to position [136, 0]
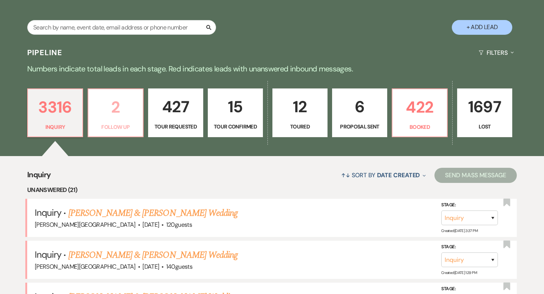
click at [117, 108] on p "2" at bounding box center [115, 106] width 45 height 25
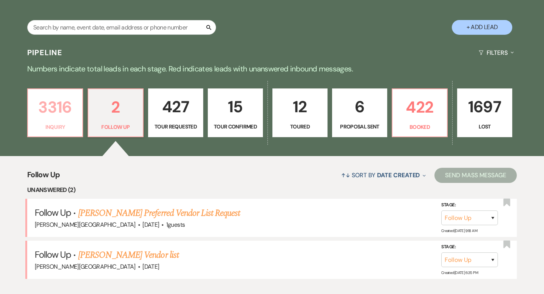
click at [60, 108] on p "3316" at bounding box center [54, 106] width 45 height 25
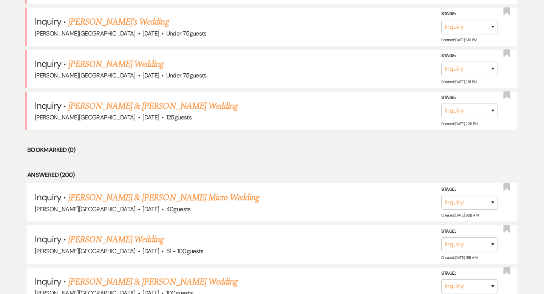
scroll to position [955, 0]
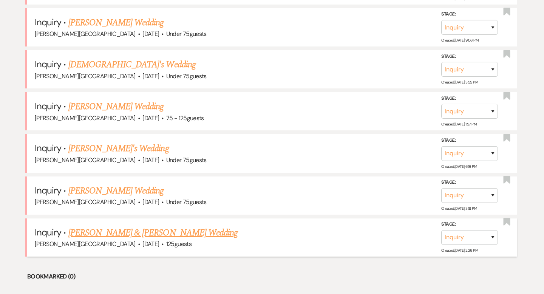
click at [143, 226] on link "[PERSON_NAME] & [PERSON_NAME] Wedding" at bounding box center [152, 233] width 169 height 14
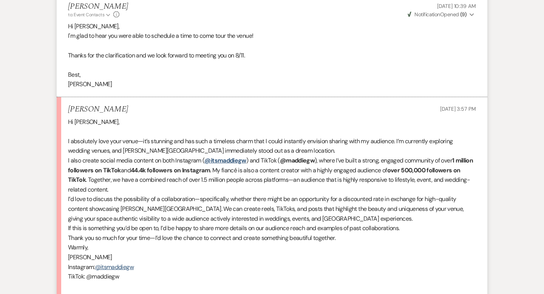
scroll to position [1232, 0]
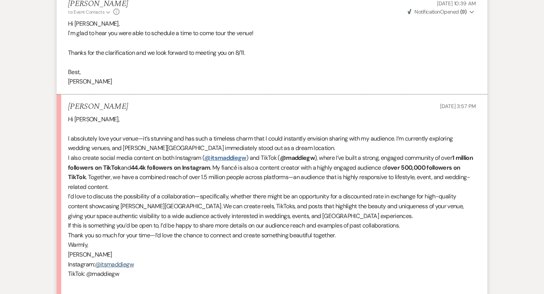
click at [230, 160] on link "@itsmaddiegw" at bounding box center [225, 158] width 42 height 8
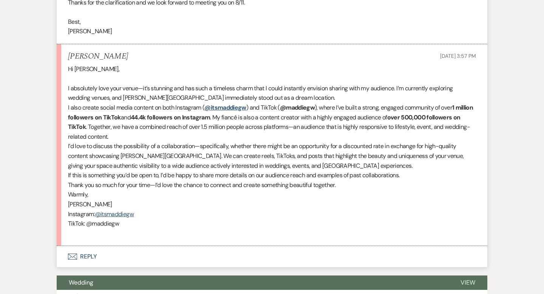
scroll to position [1284, 0]
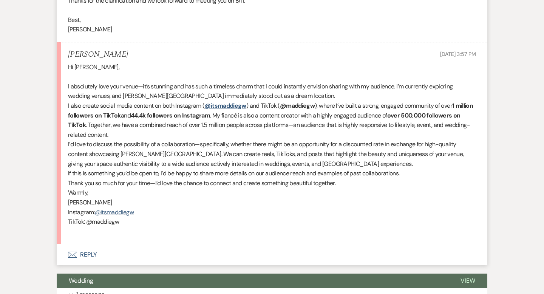
drag, startPoint x: 138, startPoint y: 200, endPoint x: 55, endPoint y: 86, distance: 140.5
copy div "L ipsumdolor sita cons adipi—el’s doeiusmo tem inc utla e dolorema aliqu enim A…"
click at [91, 255] on button "Envelope Reply" at bounding box center [272, 254] width 430 height 21
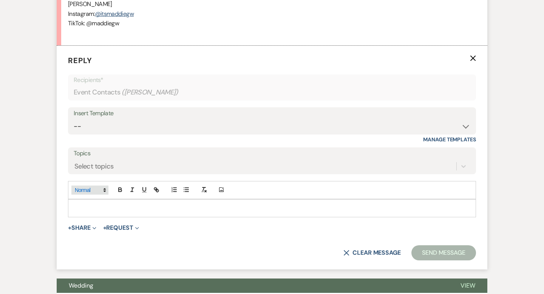
scroll to position [1493, 0]
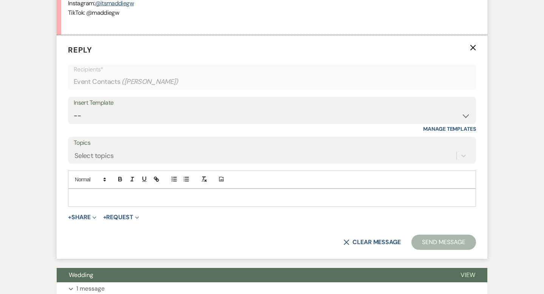
click at [97, 193] on p at bounding box center [272, 197] width 396 height 8
